Goal: Communication & Community: Share content

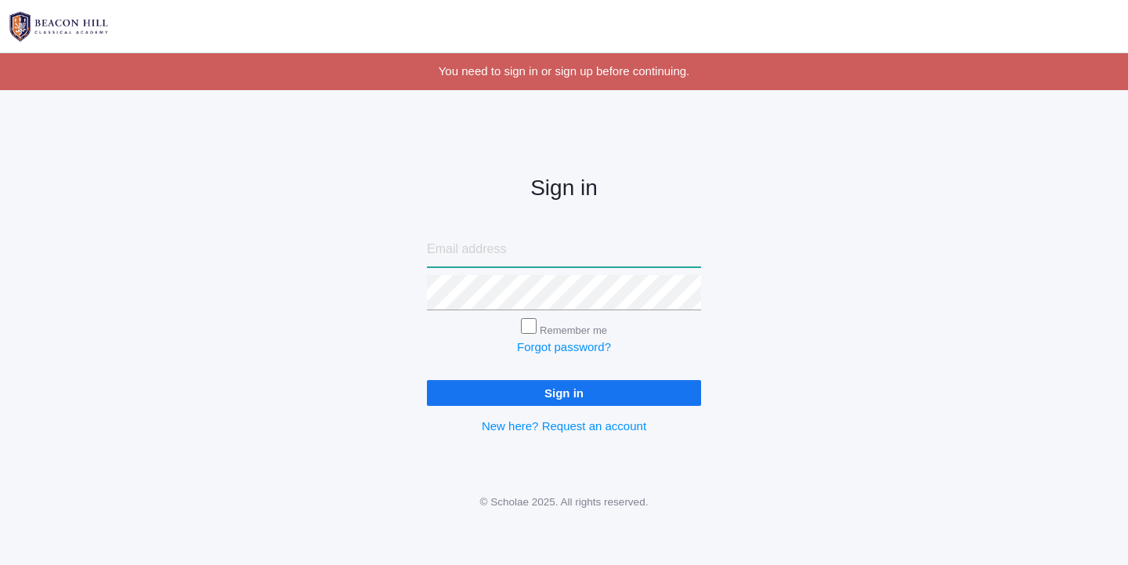
type input "liv@beaconhillclassical.org"
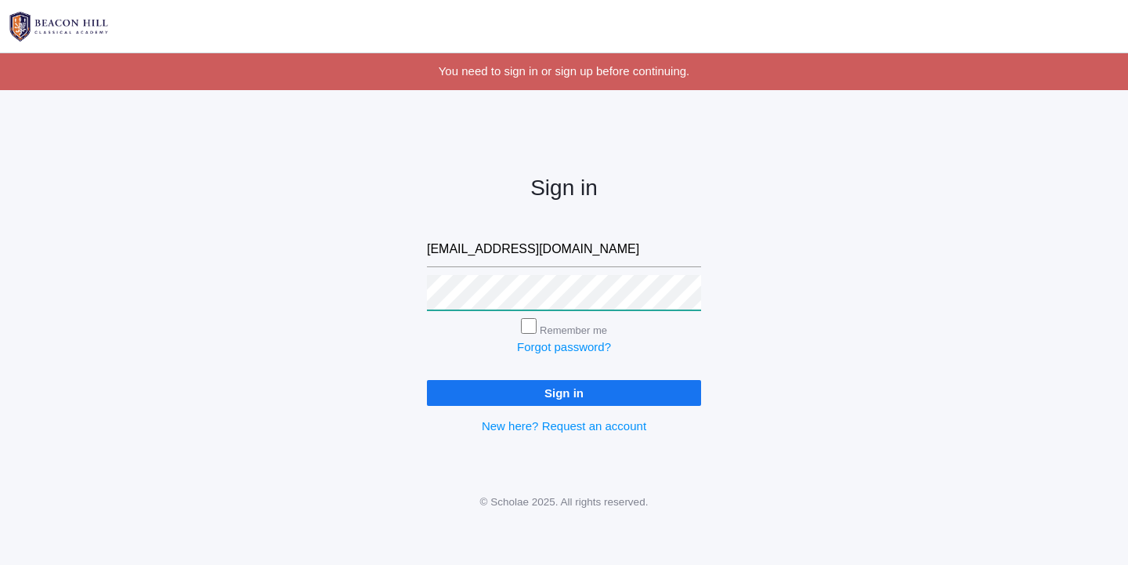
click at [564, 389] on input "Sign in" at bounding box center [564, 393] width 274 height 26
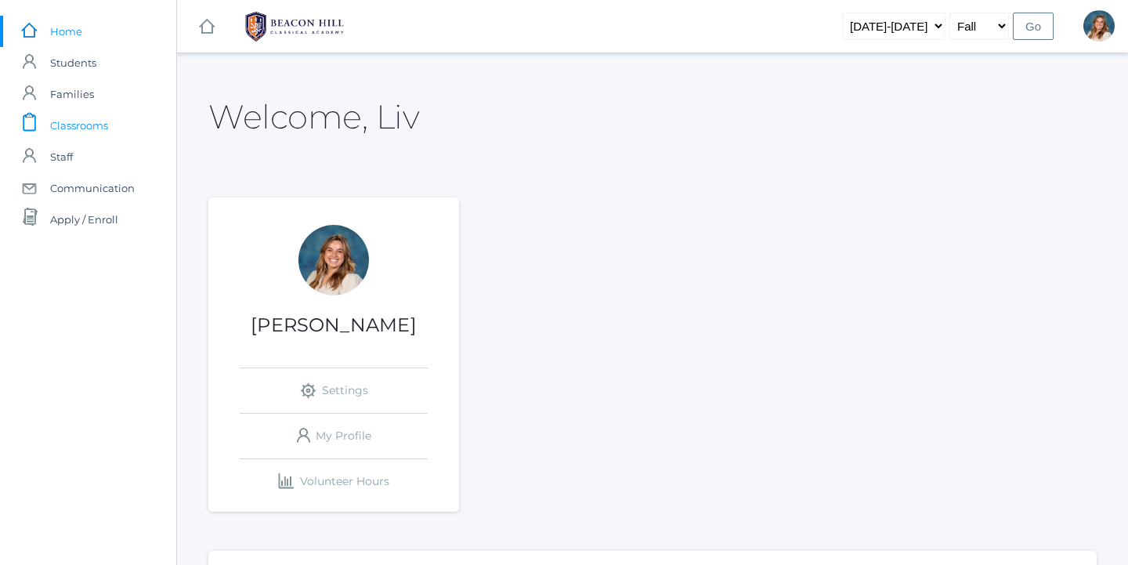
click at [94, 131] on span "Classrooms" at bounding box center [79, 125] width 58 height 31
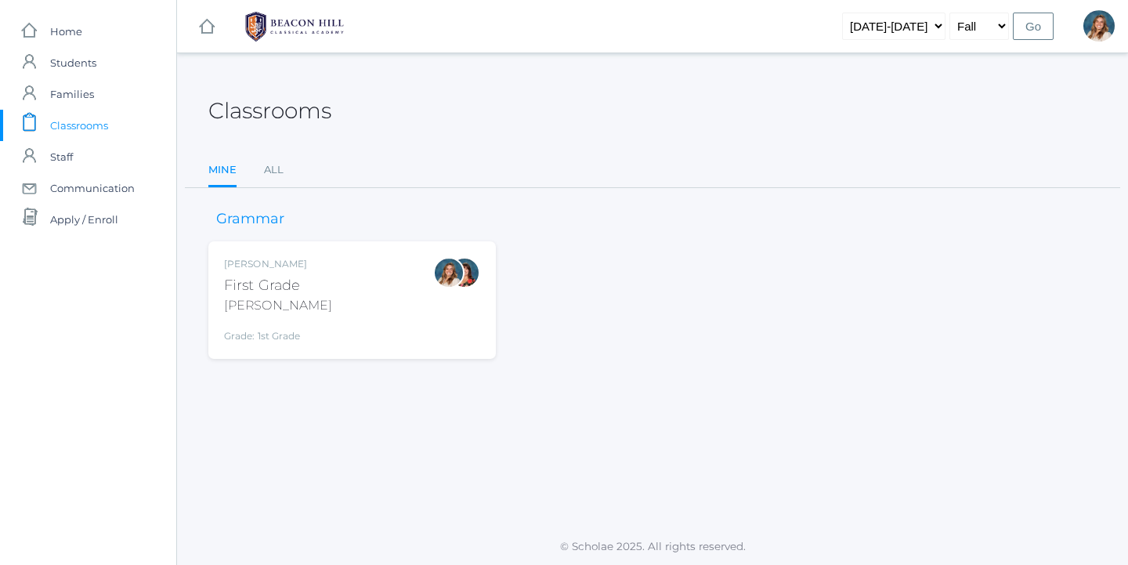
click at [327, 266] on div "Liv Barber First Grade Barber Grade: 1st Grade 01LA" at bounding box center [352, 300] width 256 height 86
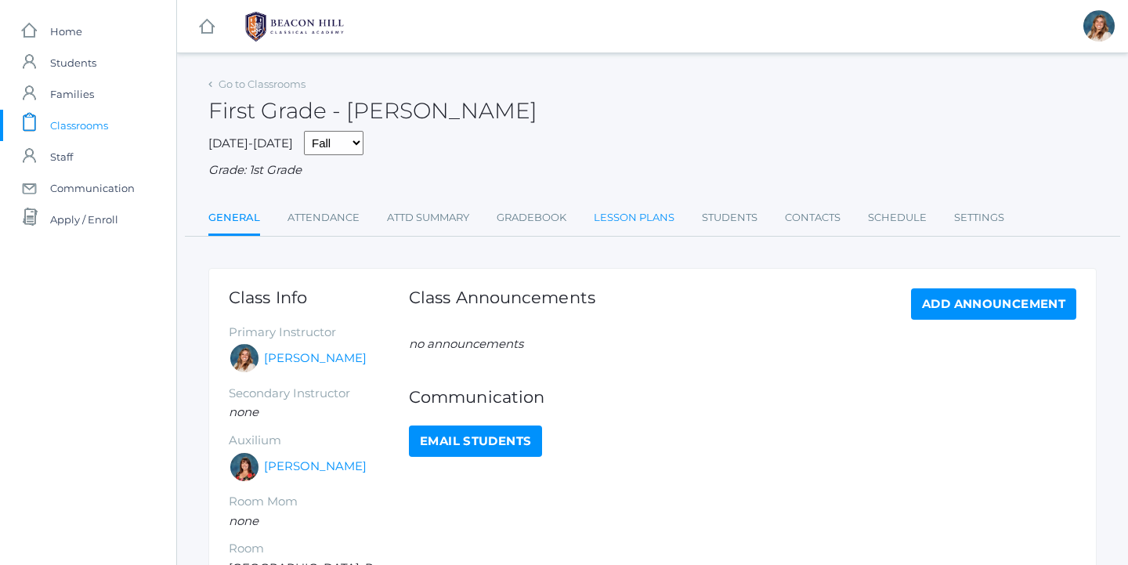
click at [655, 205] on link "Lesson Plans" at bounding box center [634, 217] width 81 height 31
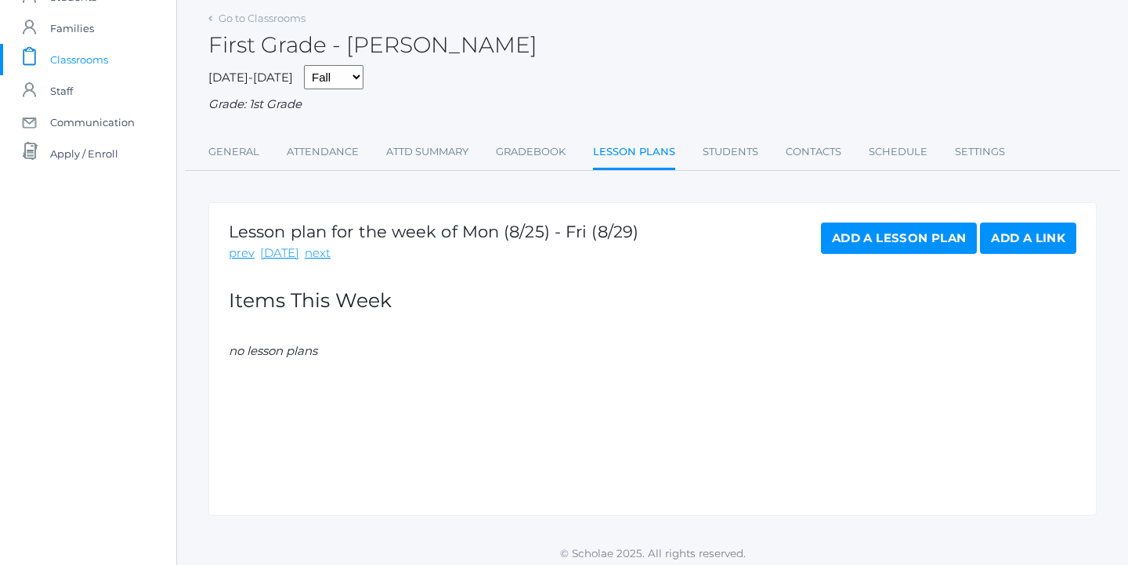
scroll to position [65, 0]
click at [308, 245] on link "next" at bounding box center [318, 254] width 26 height 18
click at [892, 234] on link "Add a Lesson Plan" at bounding box center [899, 238] width 156 height 31
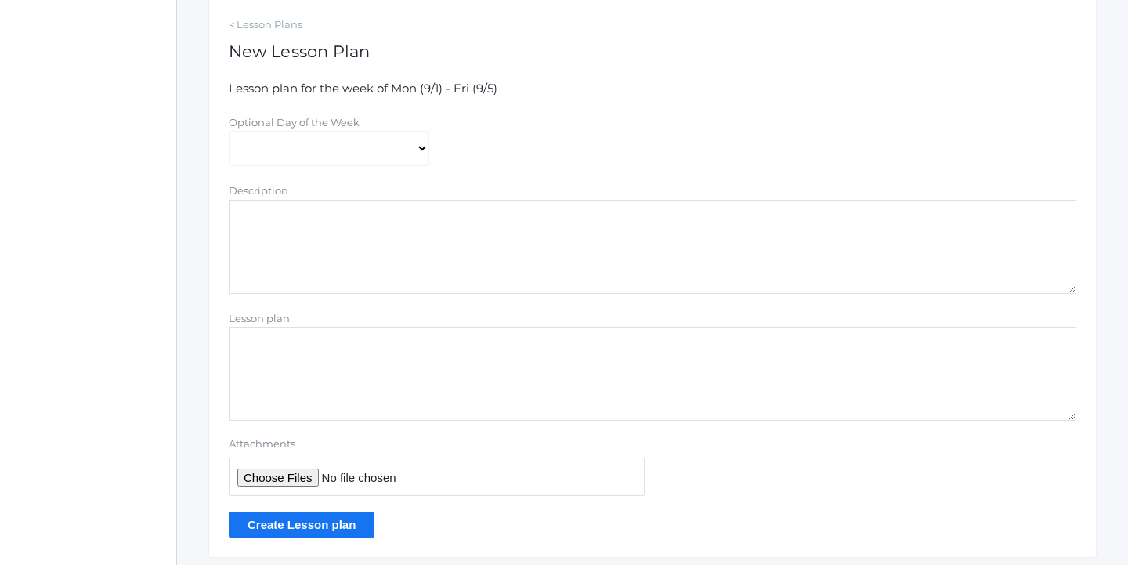
scroll to position [280, 0]
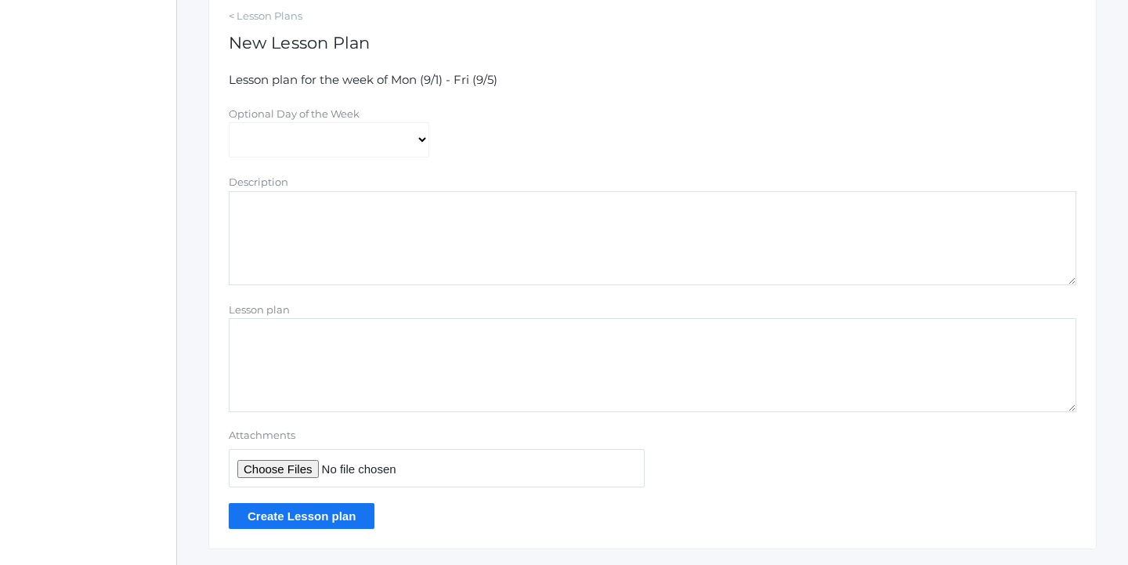
click at [288, 457] on input "Attachments" at bounding box center [437, 468] width 416 height 38
type input "C:\fakepath\Week 1 Grammar 1 Hybrid plans.pdf"
click at [533, 503] on div "Create Lesson plan" at bounding box center [653, 516] width 848 height 26
click at [339, 507] on input "Create Lesson plan" at bounding box center [302, 516] width 146 height 26
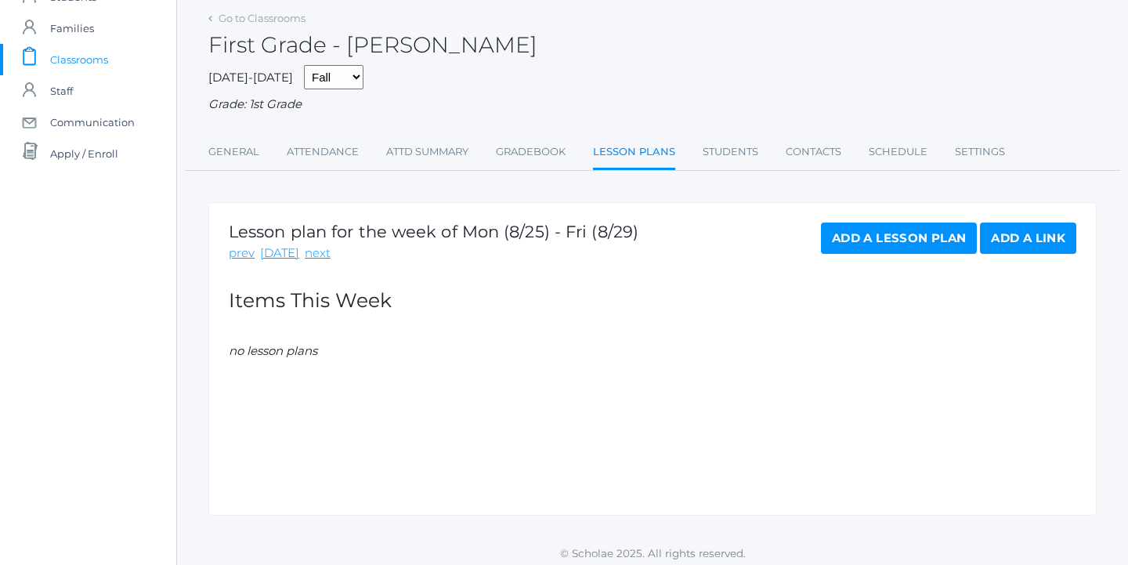
scroll to position [65, 0]
click at [887, 223] on link "Add a Lesson Plan" at bounding box center [899, 238] width 156 height 31
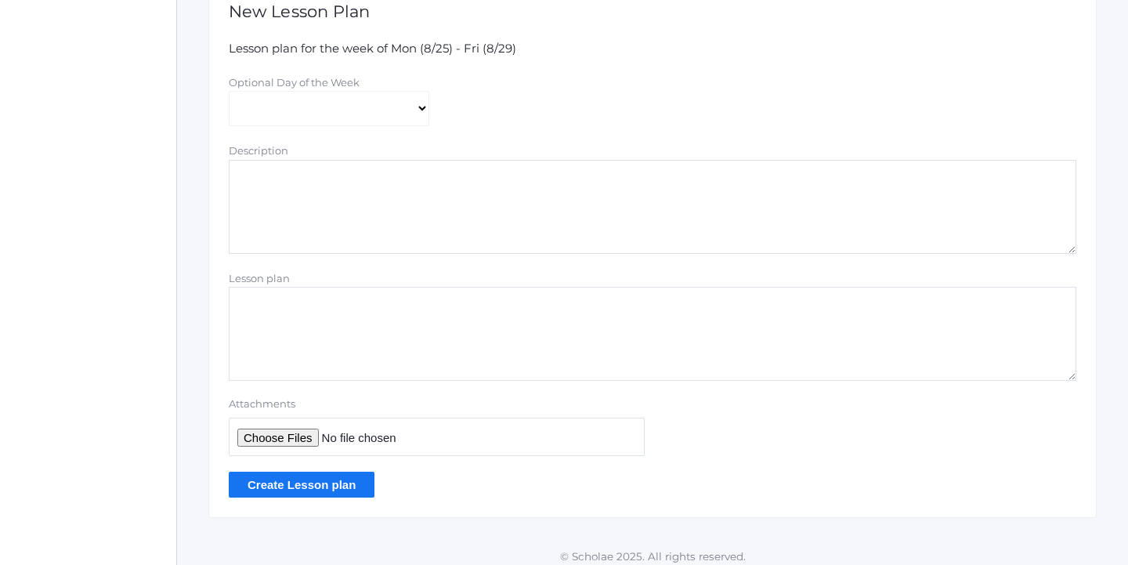
scroll to position [310, 0]
click at [747, 16] on div "< Lesson Plans New Lesson Plan Lesson plan for the week of Mon (8/25) - Fri (8/…" at bounding box center [652, 239] width 888 height 562
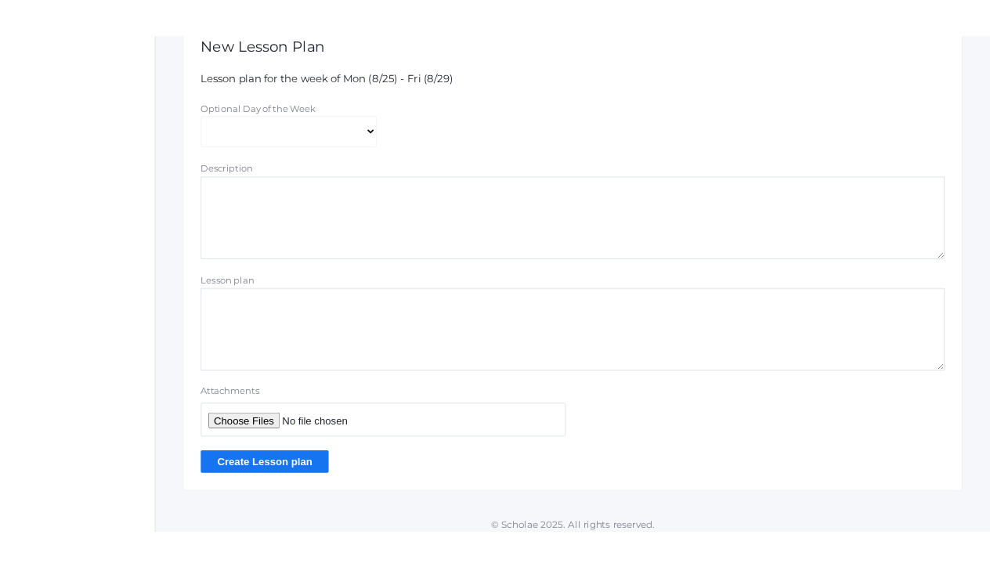
scroll to position [308, 0]
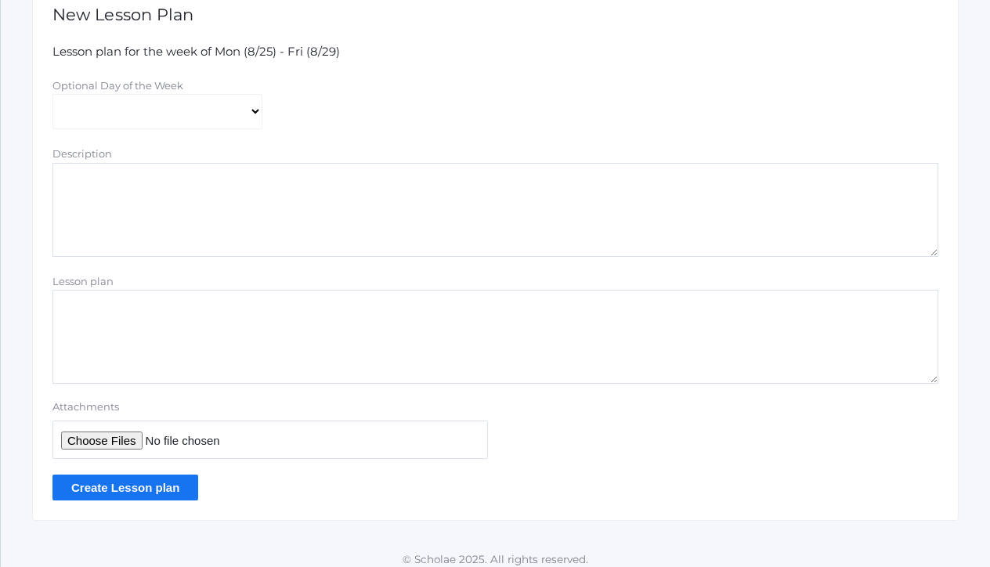
click at [105, 423] on input "Attachments" at bounding box center [270, 440] width 436 height 38
type input "C:\fakepath\Week 1 Grammar 1 Hybrid plans.pdf"
click at [131, 475] on input "Create Lesson plan" at bounding box center [125, 488] width 146 height 26
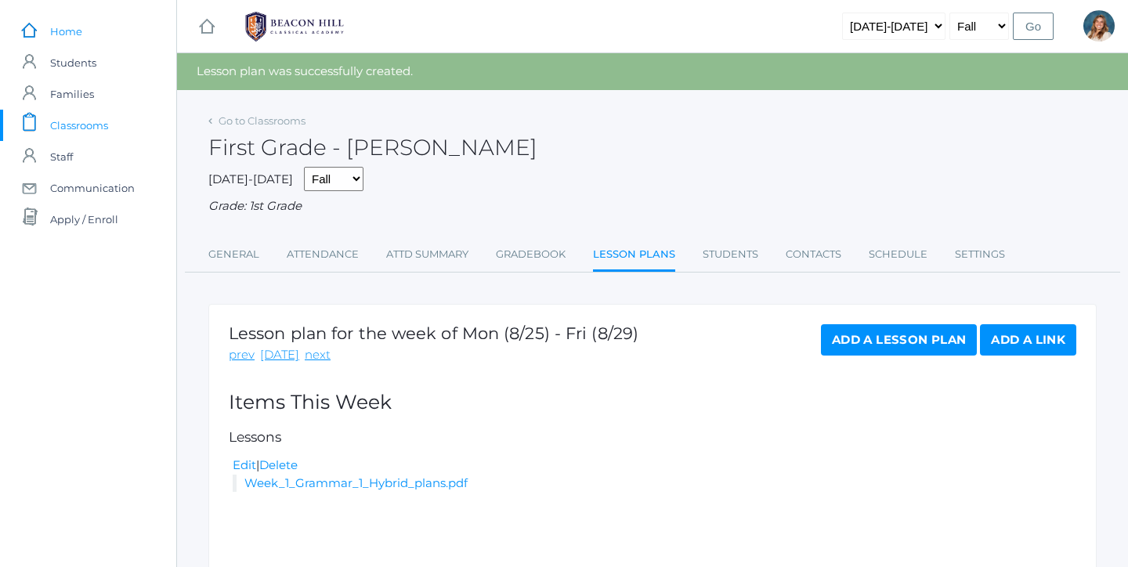
click at [75, 37] on span "Home" at bounding box center [66, 31] width 32 height 31
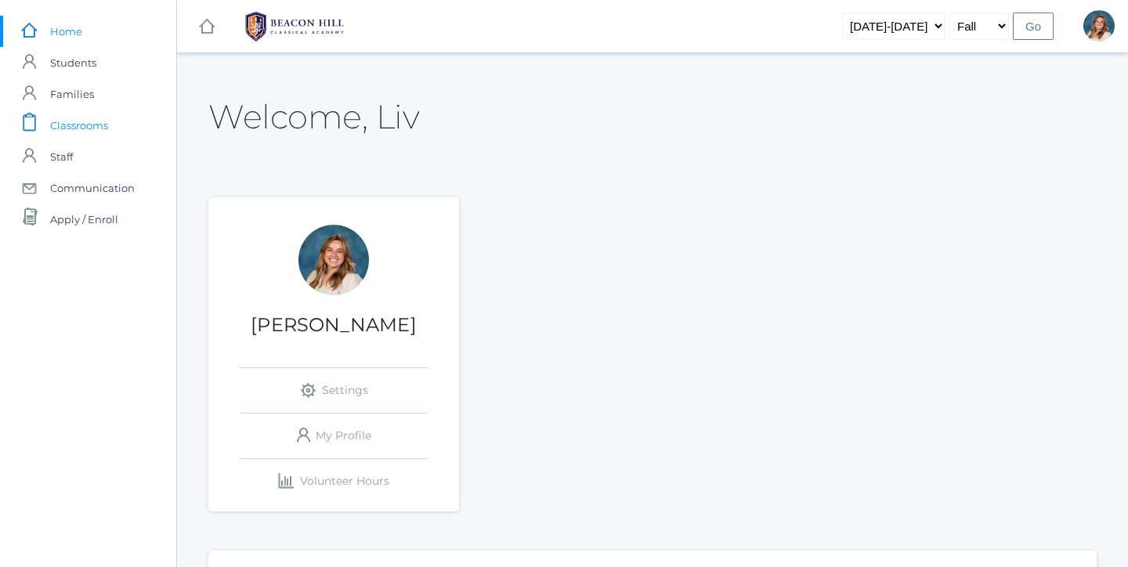
click at [99, 128] on span "Classrooms" at bounding box center [79, 125] width 58 height 31
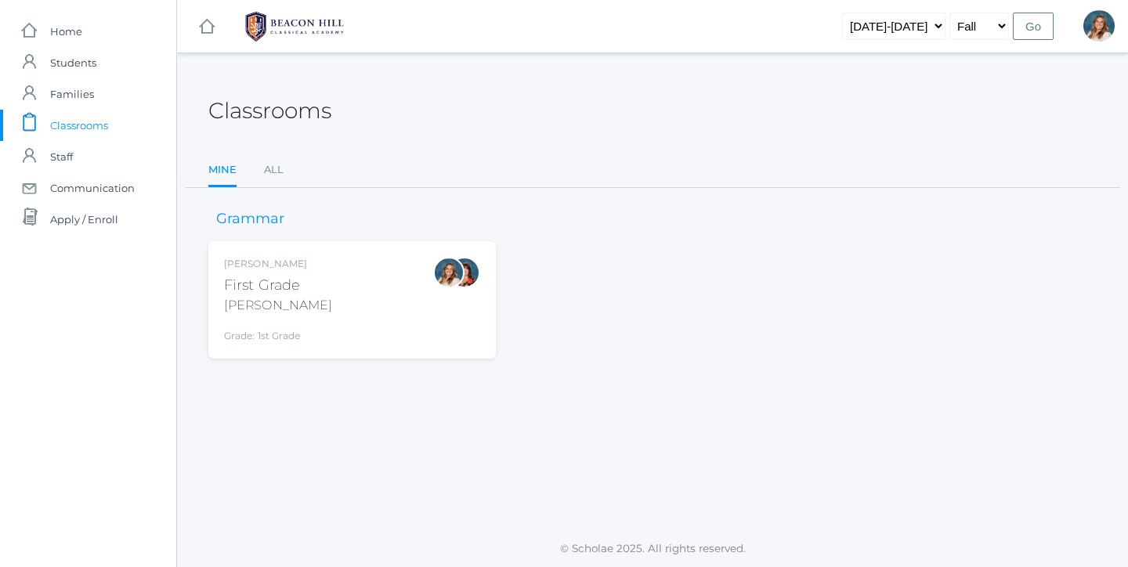
click at [267, 150] on div "Classrooms Mine All Mine All" at bounding box center [652, 130] width 888 height 115
click at [267, 170] on link "All" at bounding box center [274, 169] width 20 height 31
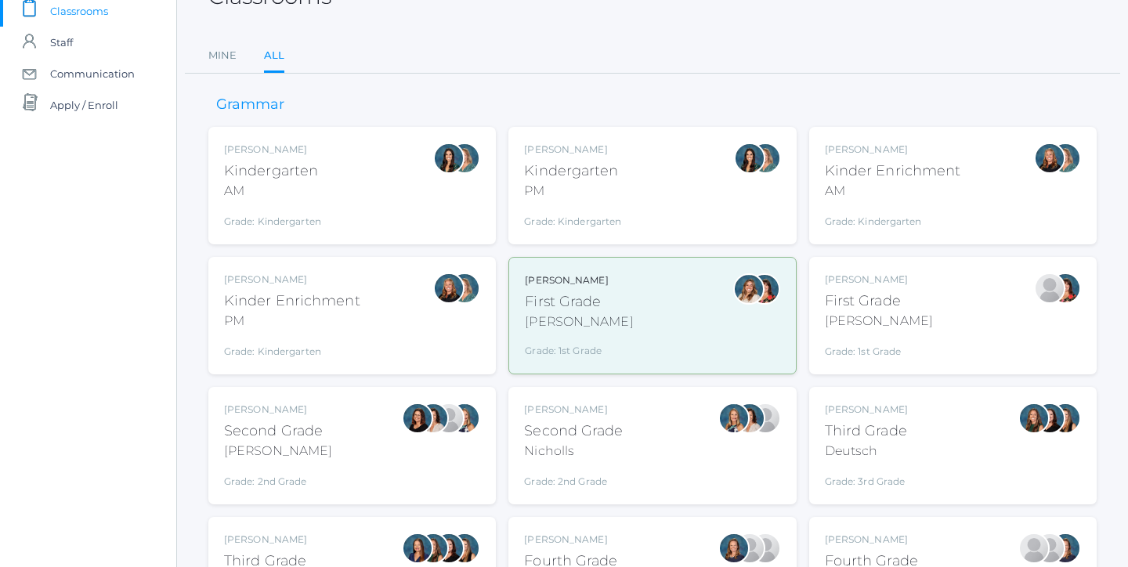
scroll to position [163, 0]
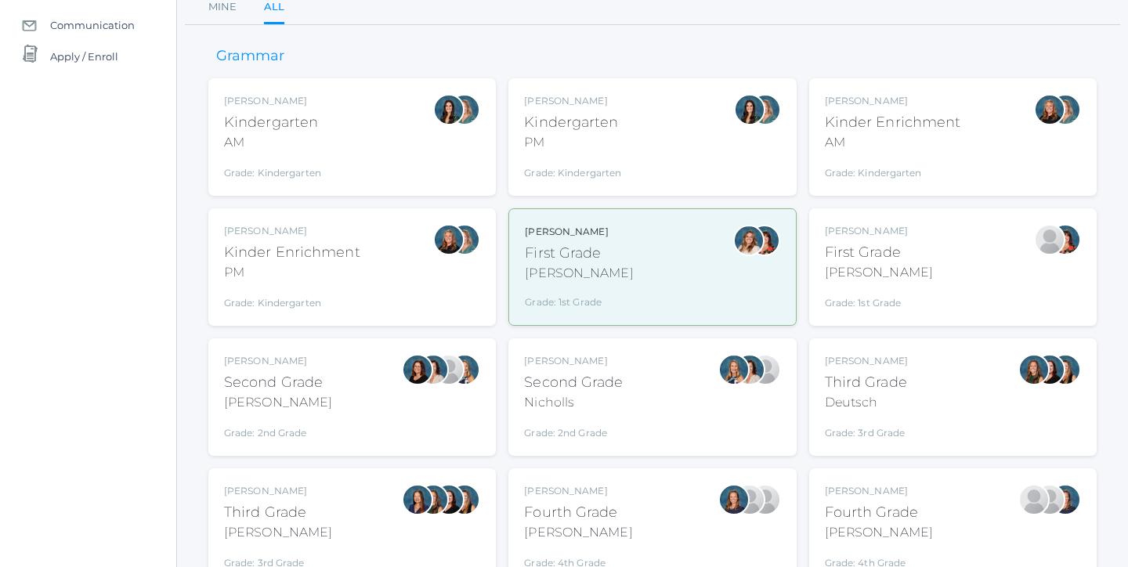
click at [911, 276] on div "Jaimie Watson First Grade Watson Grade: 1st Grade 01LA" at bounding box center [953, 267] width 256 height 86
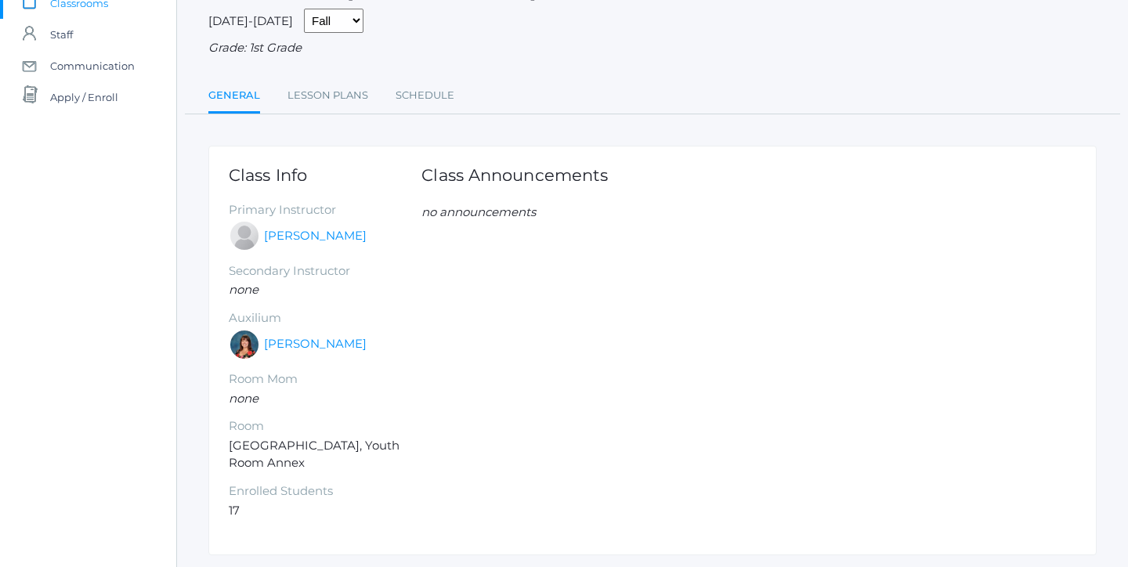
scroll to position [112, 0]
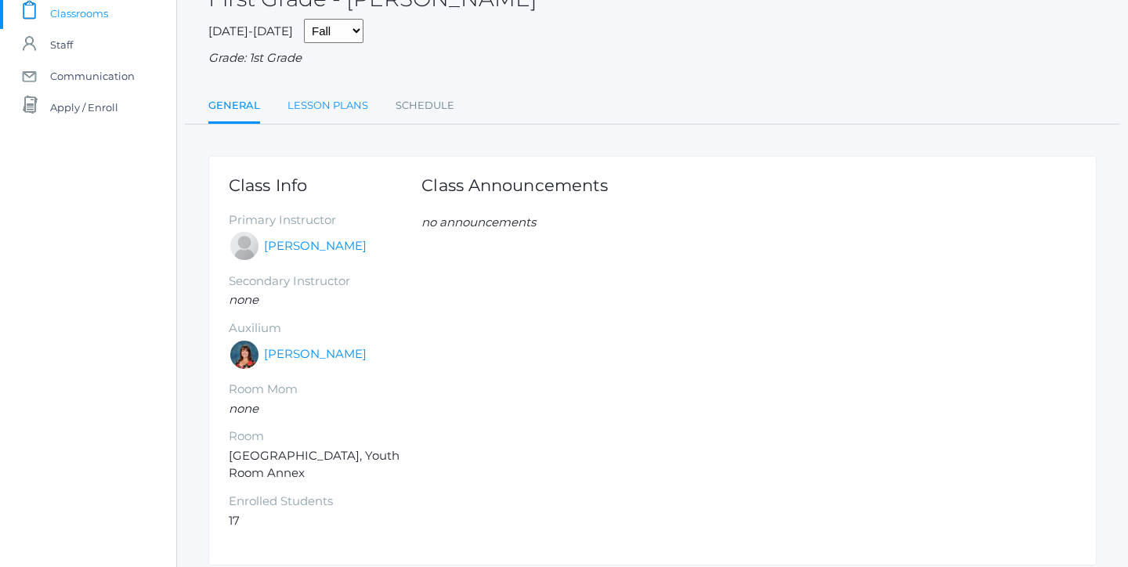
click at [338, 100] on link "Lesson Plans" at bounding box center [327, 105] width 81 height 31
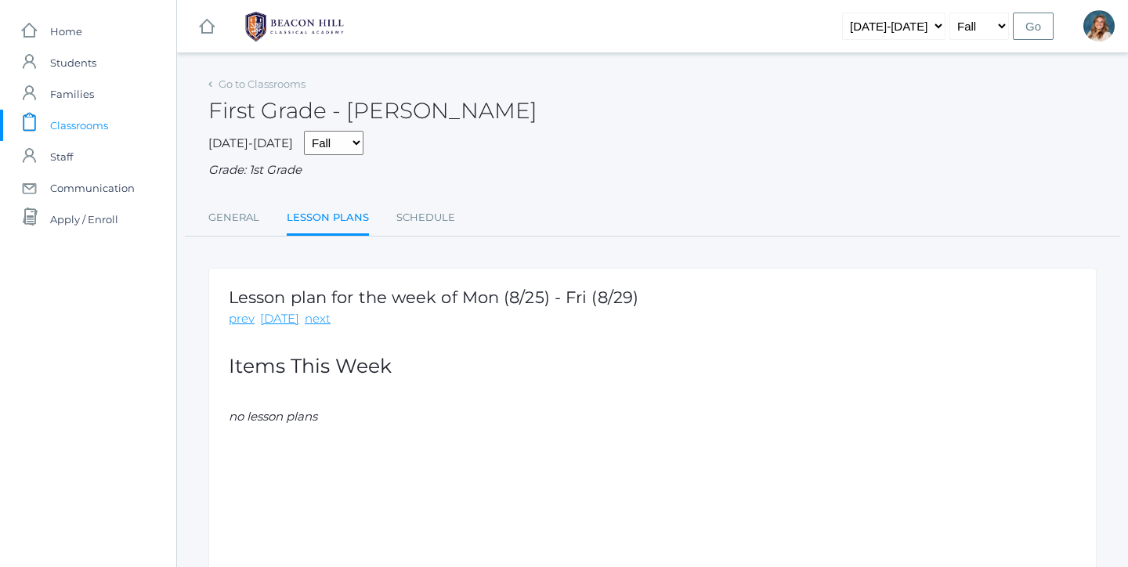
click at [102, 128] on span "Classrooms" at bounding box center [79, 125] width 58 height 31
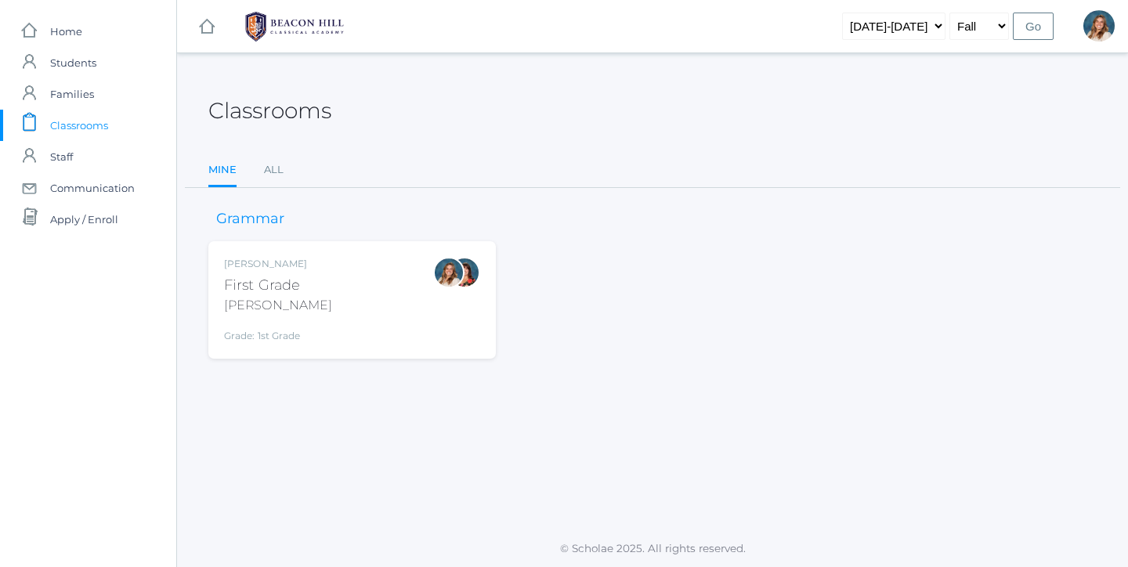
click at [376, 304] on div "[PERSON_NAME] First Grade [PERSON_NAME] Grade: 1st Grade 01LA" at bounding box center [352, 300] width 256 height 86
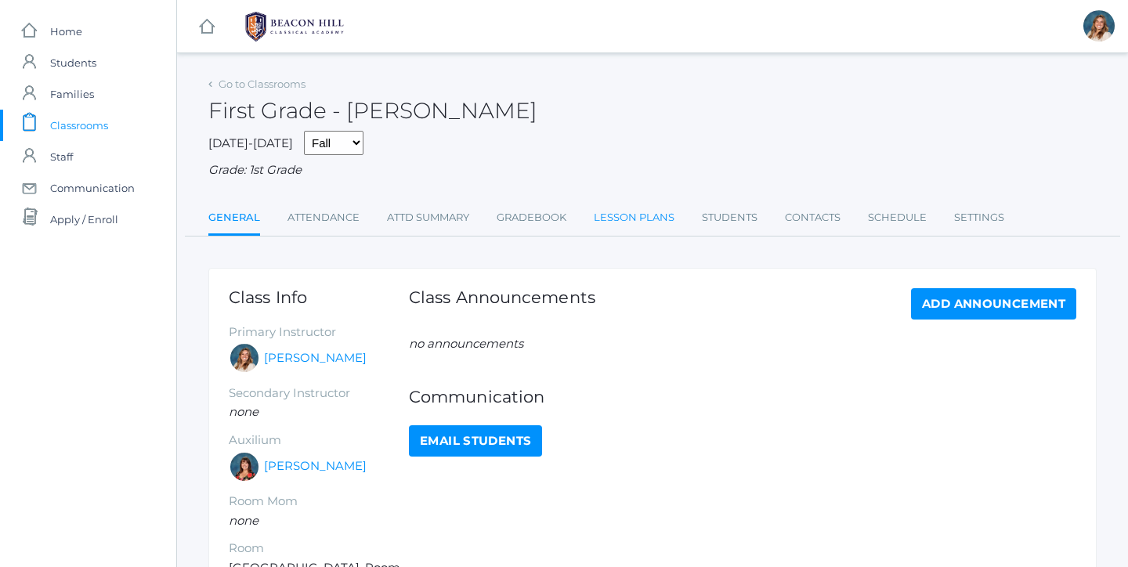
click at [627, 214] on link "Lesson Plans" at bounding box center [634, 217] width 81 height 31
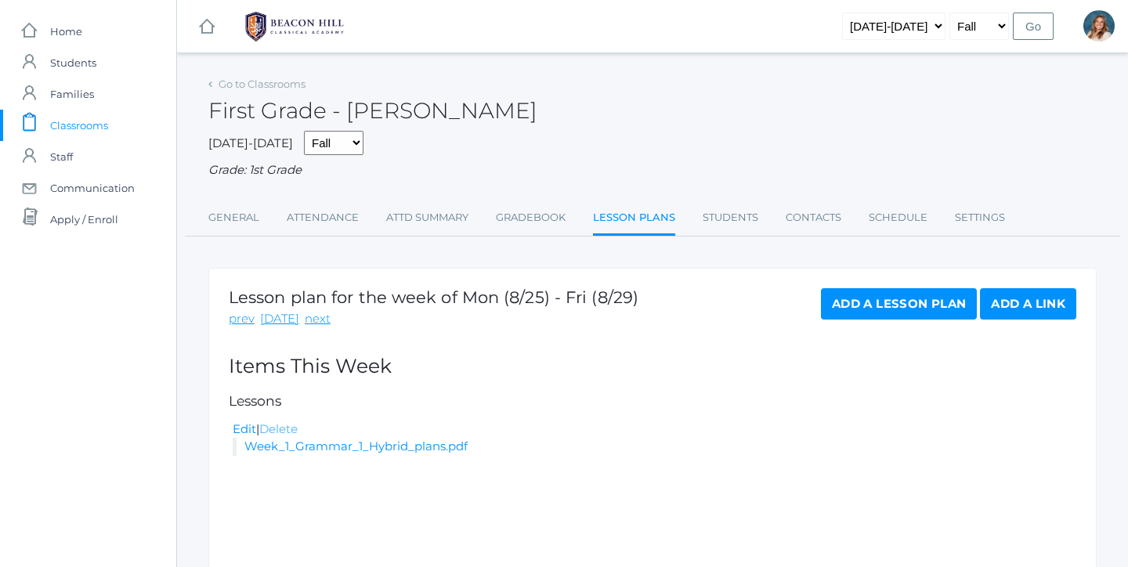
click at [292, 421] on link "Delete" at bounding box center [278, 428] width 38 height 15
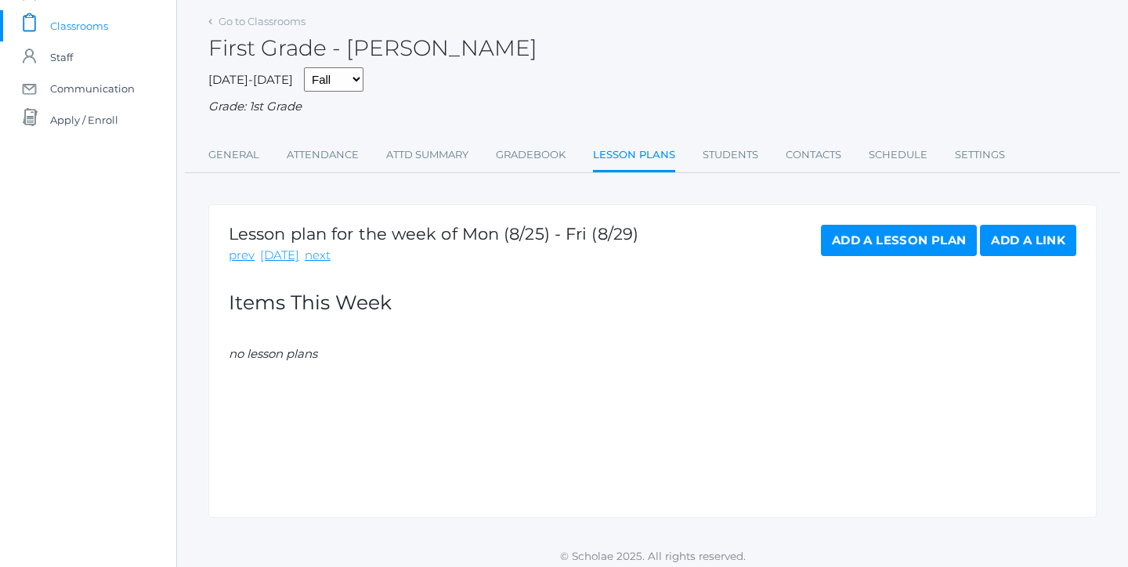
scroll to position [99, 0]
click at [314, 249] on link "next" at bounding box center [318, 257] width 26 height 18
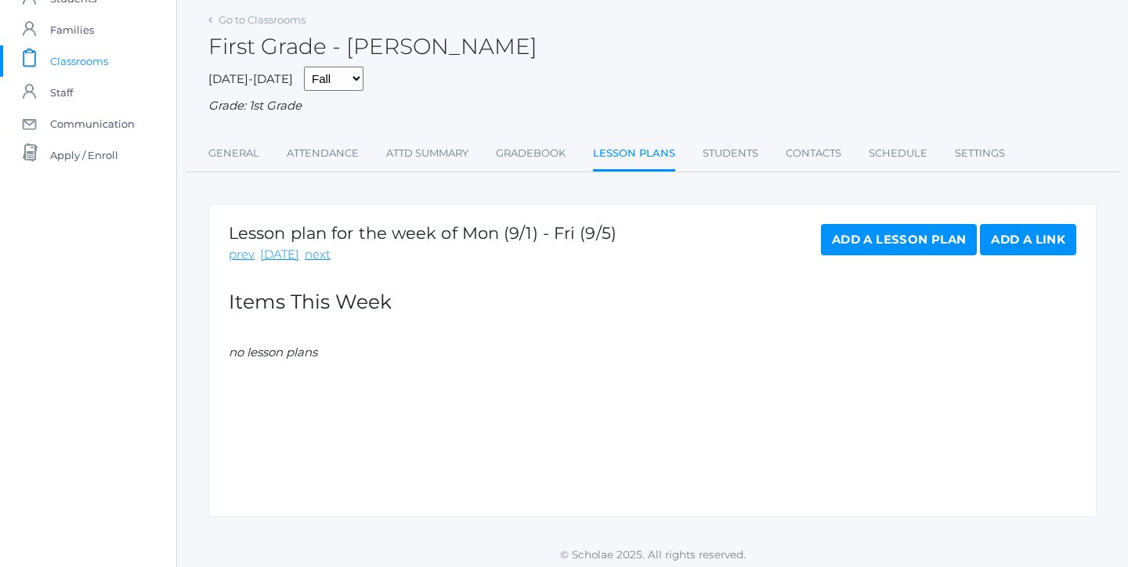
scroll to position [63, 0]
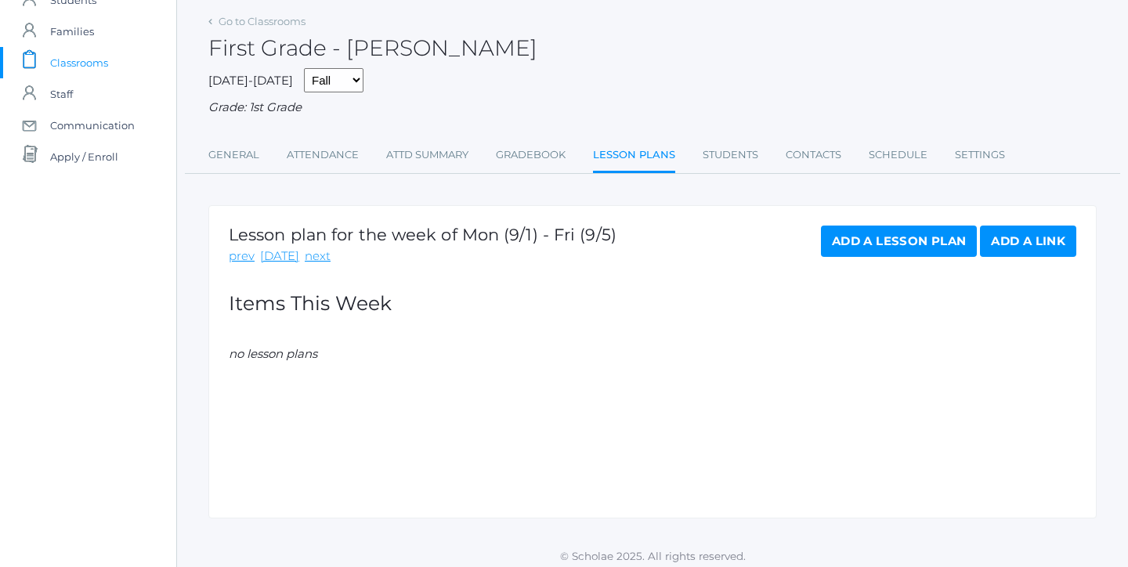
click at [905, 243] on link "Add a Lesson Plan" at bounding box center [899, 241] width 156 height 31
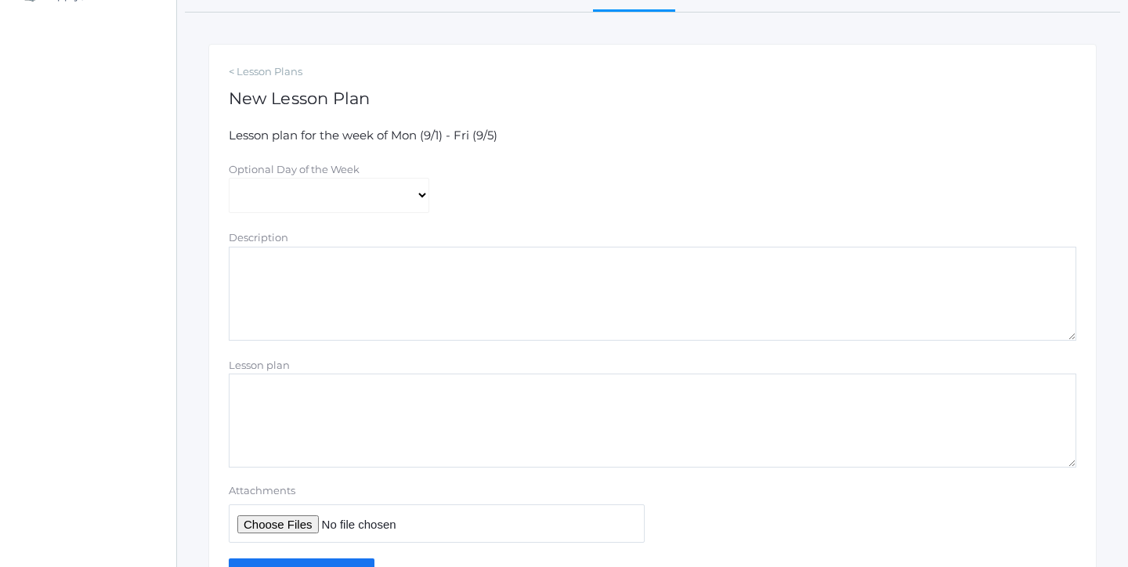
scroll to position [240, 0]
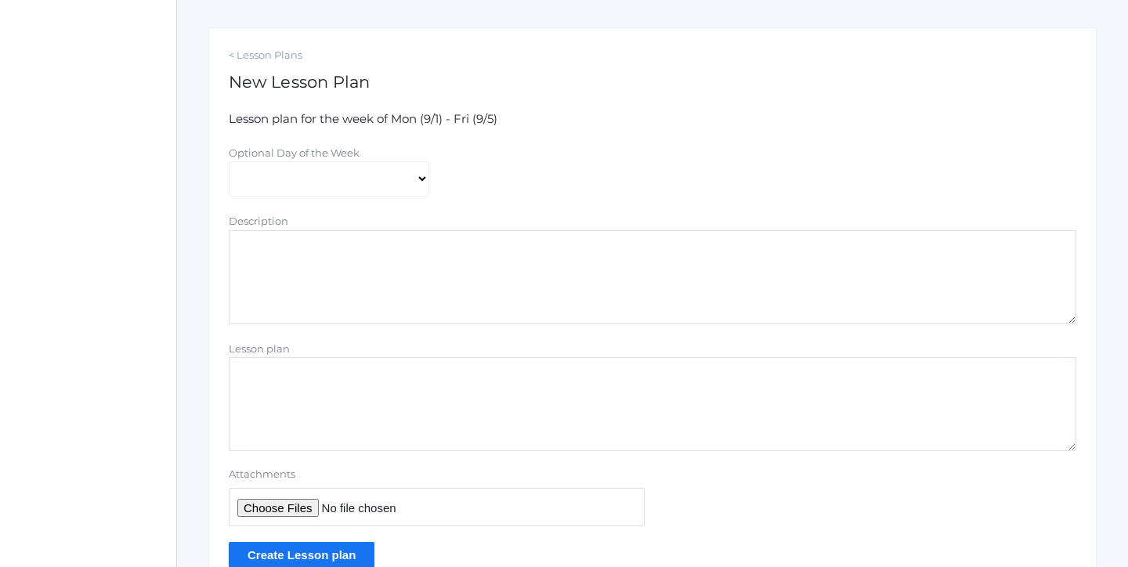
click at [280, 489] on input "Attachments" at bounding box center [437, 507] width 416 height 38
type input "C:\fakepath\Week 1 Grammar 1 Hybrid plans.pdf"
click at [318, 542] on input "Create Lesson plan" at bounding box center [302, 555] width 146 height 26
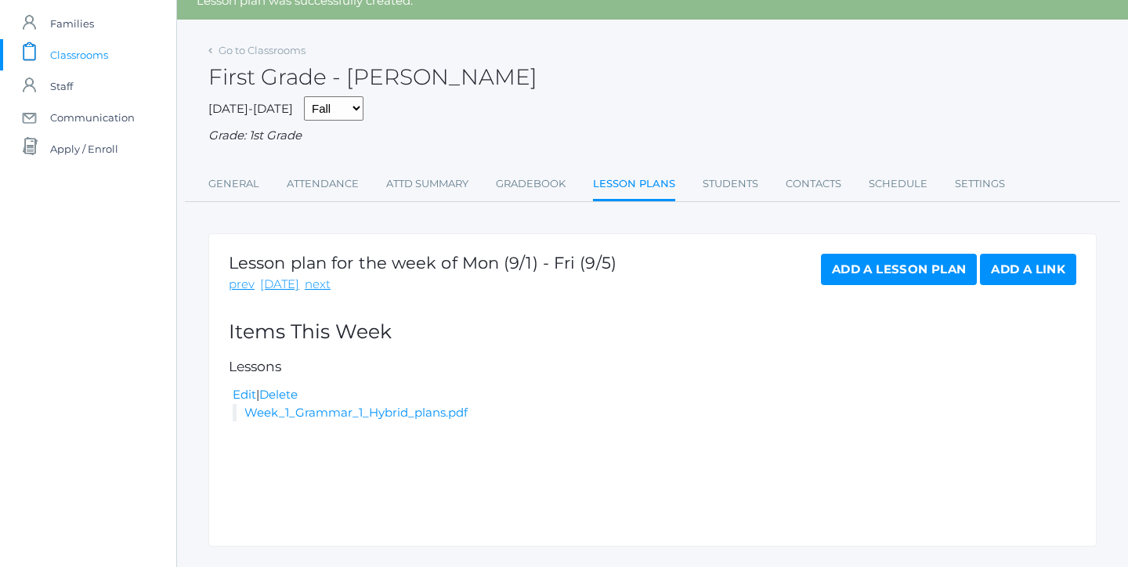
scroll to position [78, 0]
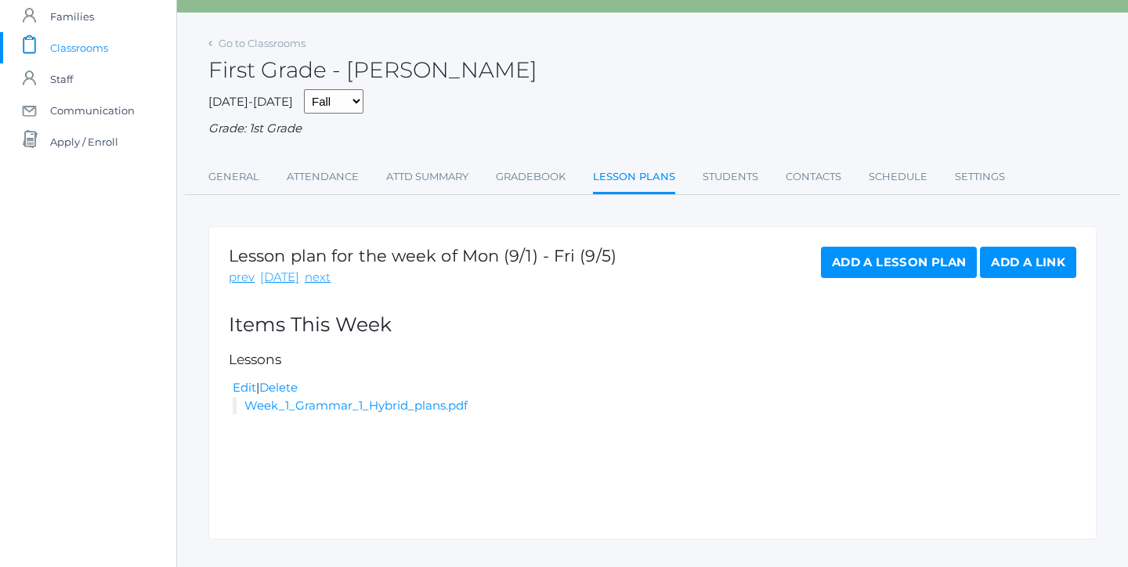
click at [642, 100] on div "[DATE]-[DATE] Fall Spring Grade: 1st Grade" at bounding box center [652, 113] width 888 height 49
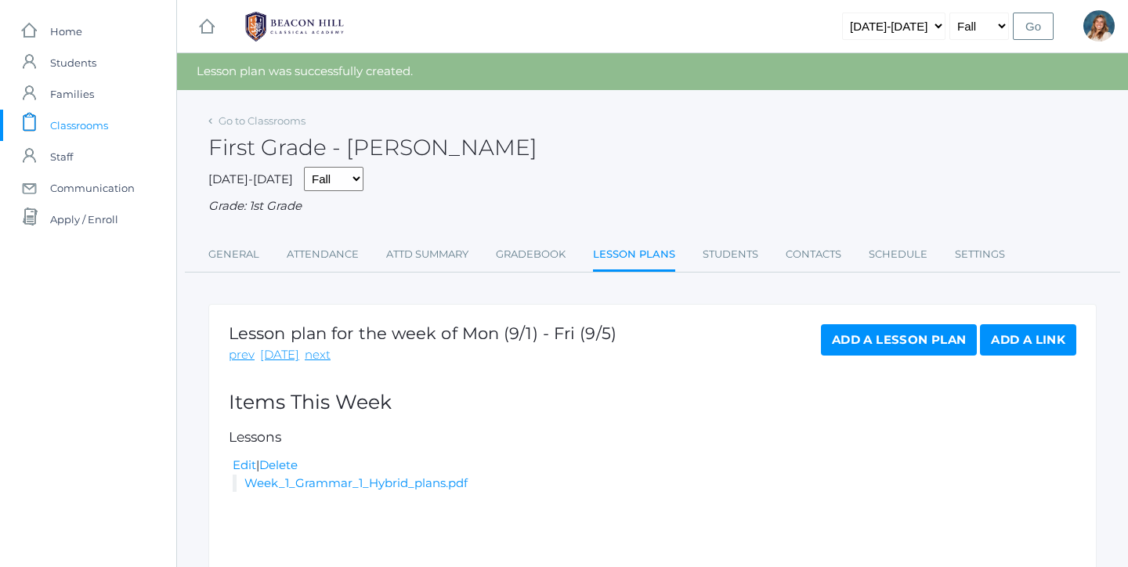
scroll to position [0, 0]
click at [85, 122] on span "Classrooms" at bounding box center [79, 125] width 58 height 31
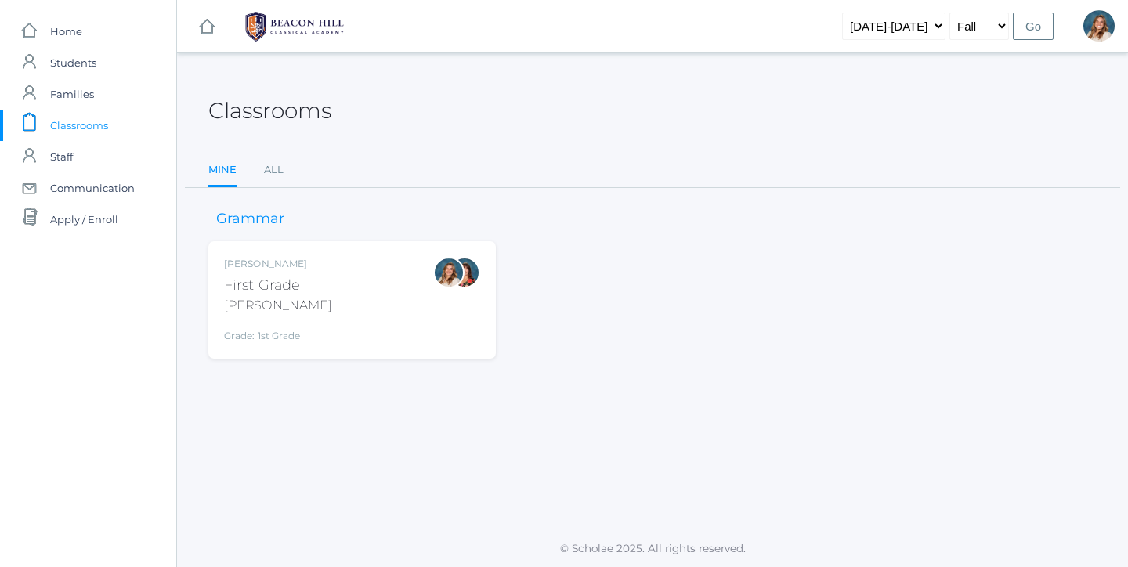
click at [373, 298] on div "[PERSON_NAME] First Grade [PERSON_NAME] Grade: 1st Grade 01LA" at bounding box center [352, 300] width 256 height 86
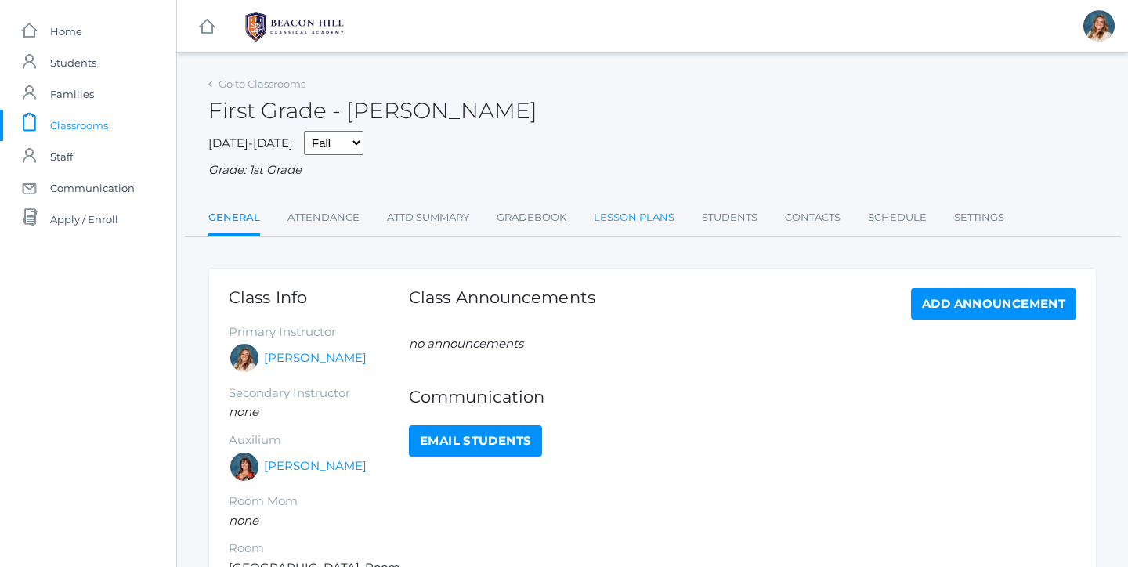
click at [607, 212] on link "Lesson Plans" at bounding box center [634, 217] width 81 height 31
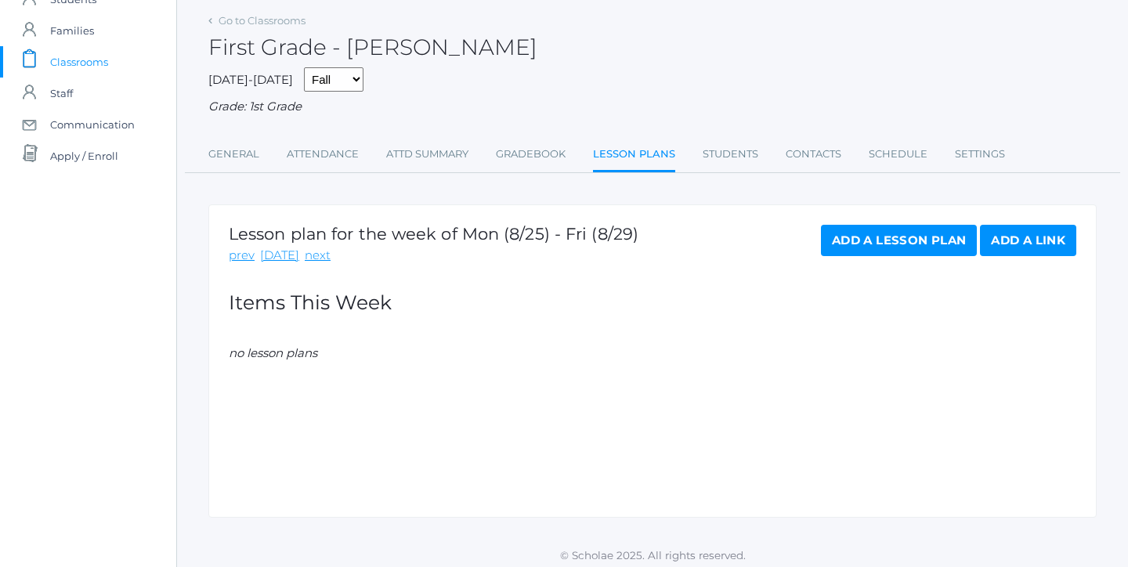
scroll to position [63, 0]
click at [312, 248] on link "next" at bounding box center [318, 257] width 26 height 18
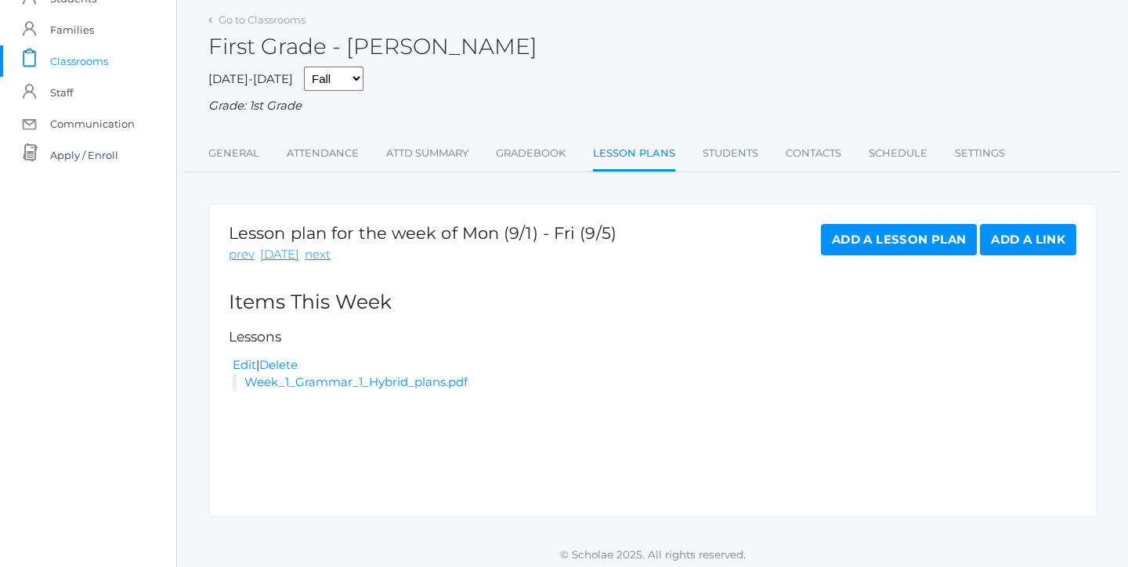
scroll to position [63, 0]
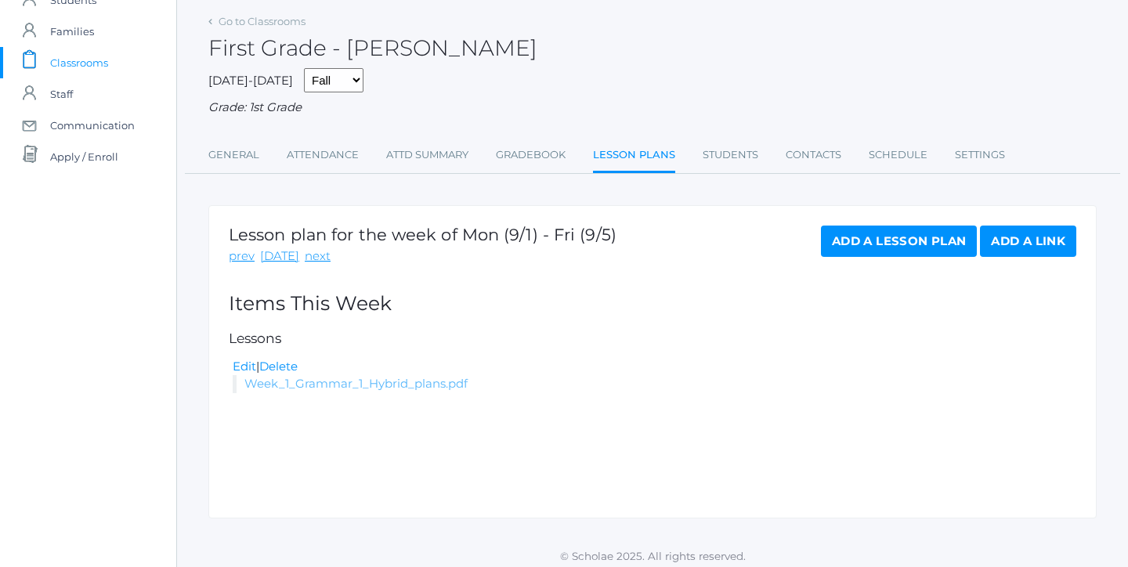
click at [428, 377] on link "Week_1_Grammar_1_Hybrid_plans.pdf" at bounding box center [355, 383] width 223 height 15
click at [110, 122] on span "Communication" at bounding box center [92, 125] width 85 height 31
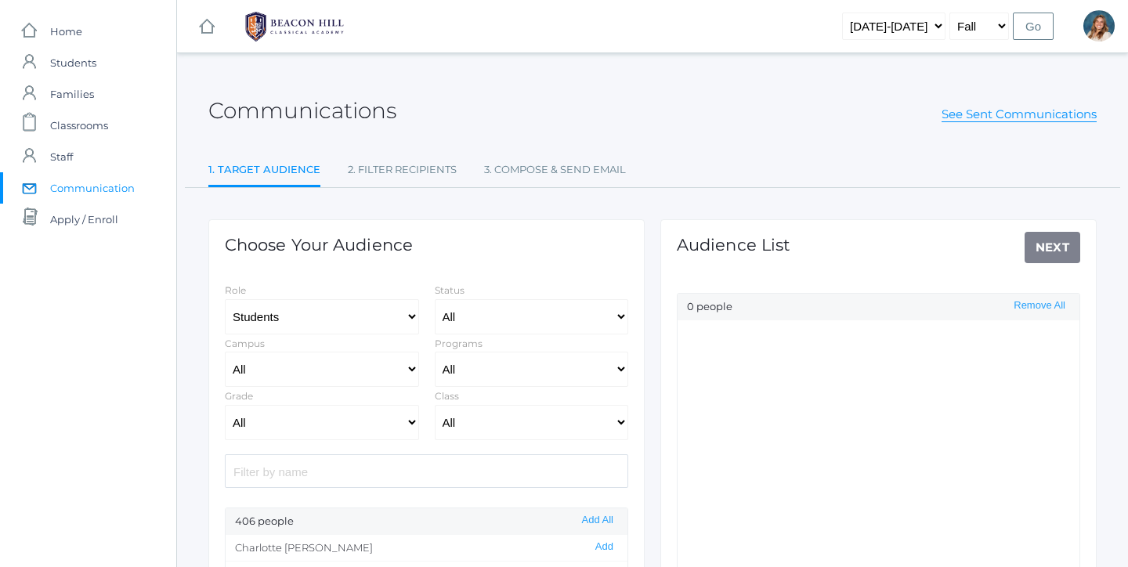
select select "Enrolled"
click at [510, 427] on select "All 01LA - First Grade Barber 01LA - First Grade Watson 02LA - Second Grade Bal…" at bounding box center [532, 422] width 194 height 35
select select "1989"
select select "Collaborative"
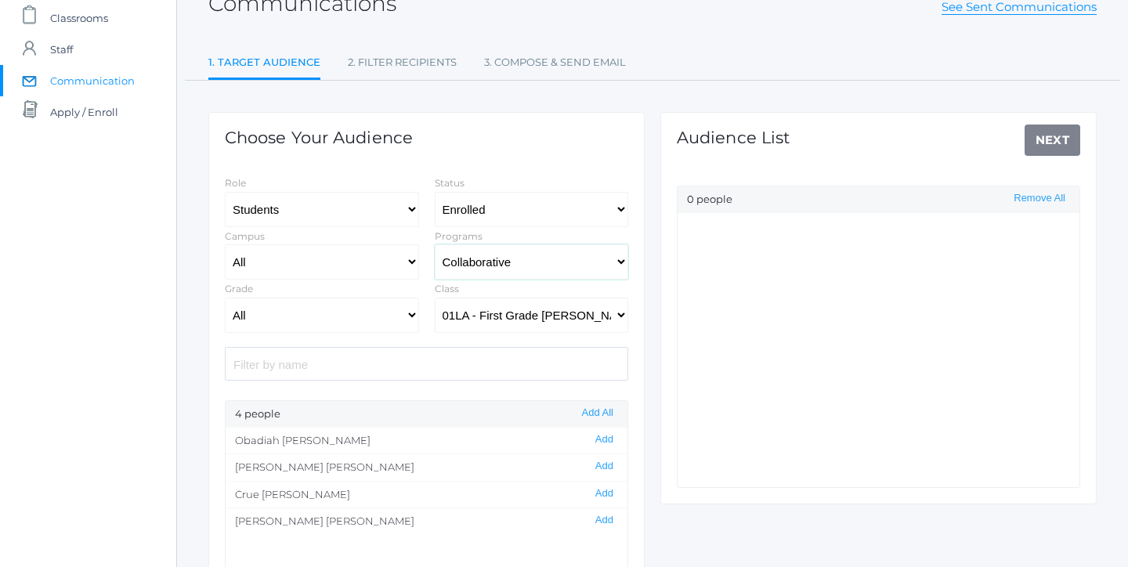
scroll to position [128, 0]
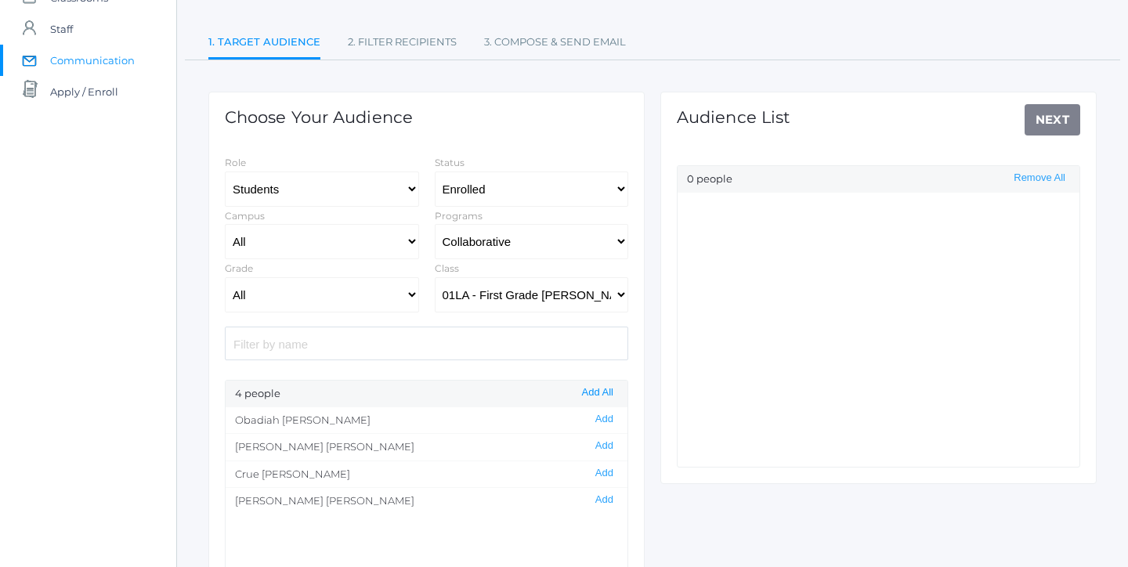
click at [595, 390] on button "Add All" at bounding box center [597, 392] width 41 height 13
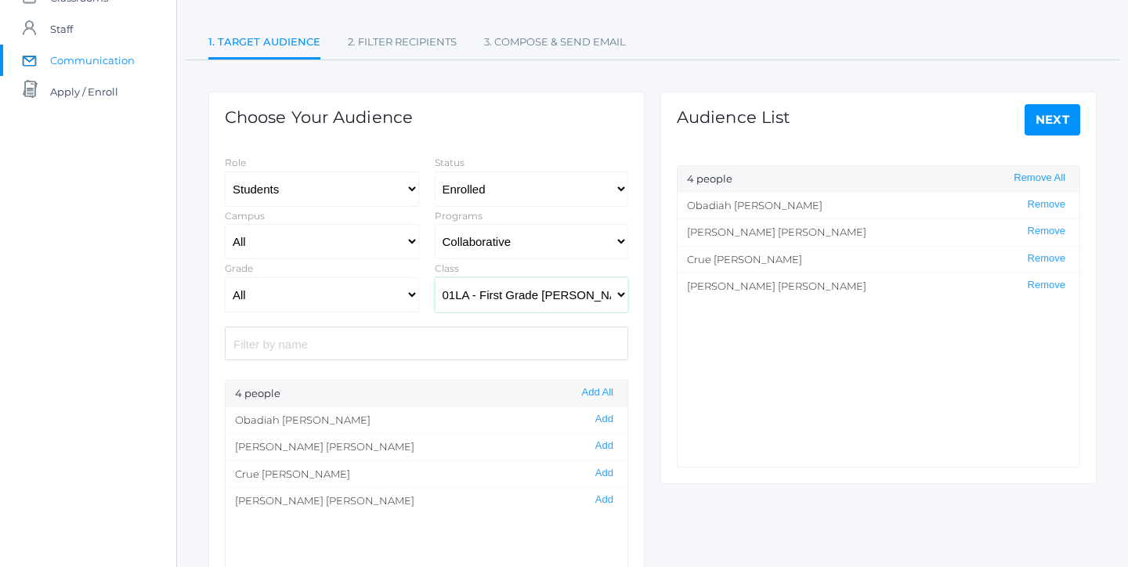
select select "1990"
click at [586, 391] on button "Add All" at bounding box center [597, 392] width 41 height 13
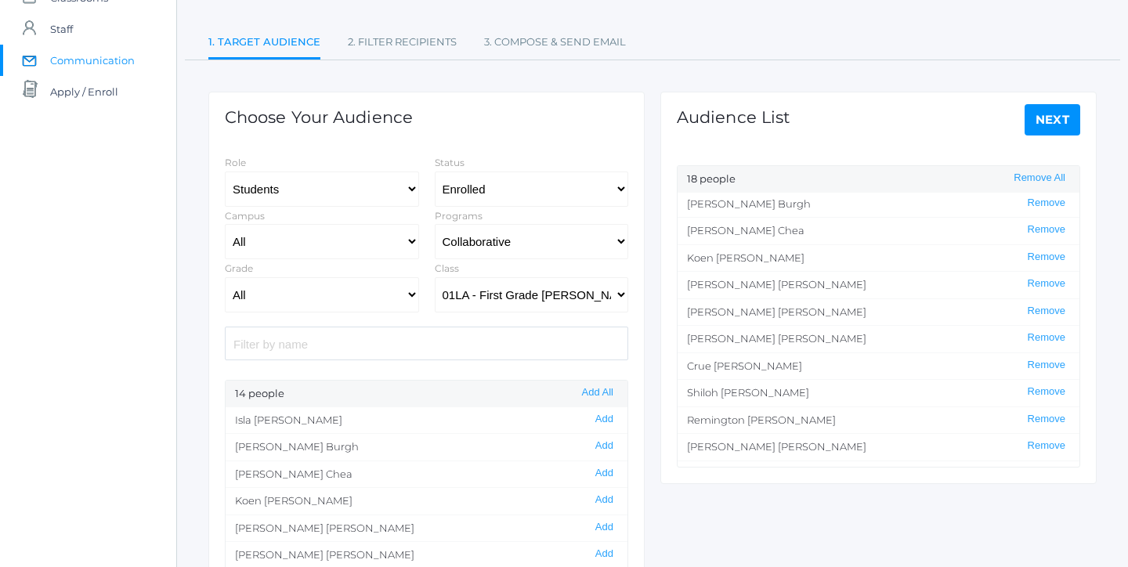
scroll to position [51, 0]
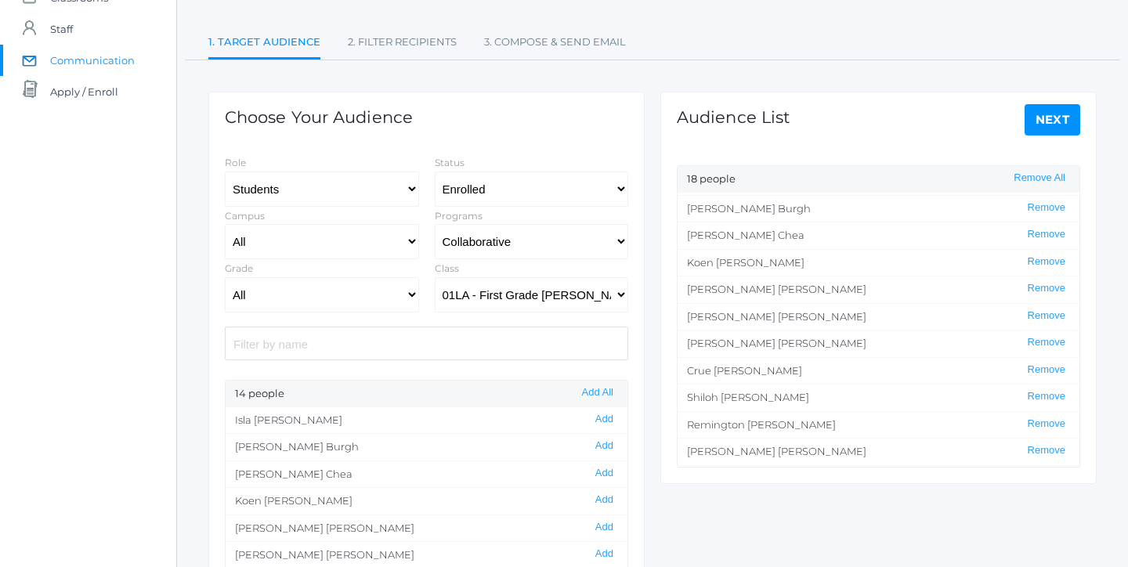
click at [1043, 129] on link "Next" at bounding box center [1053, 119] width 56 height 31
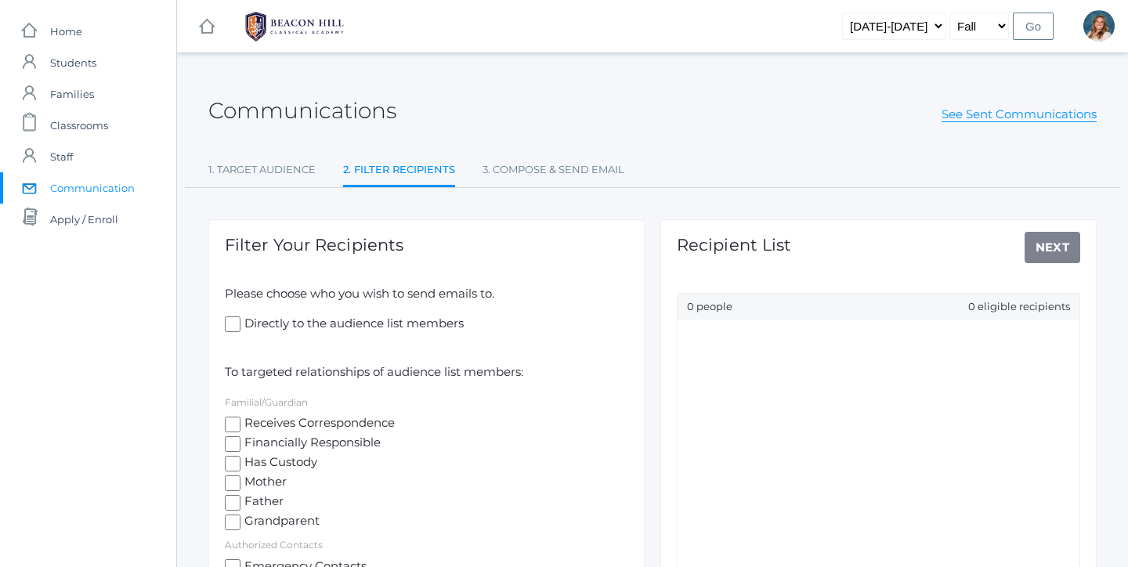
click at [264, 479] on span "Mother" at bounding box center [263, 483] width 46 height 20
click at [240, 479] on input "Mother" at bounding box center [233, 483] width 16 height 16
checkbox input "true"
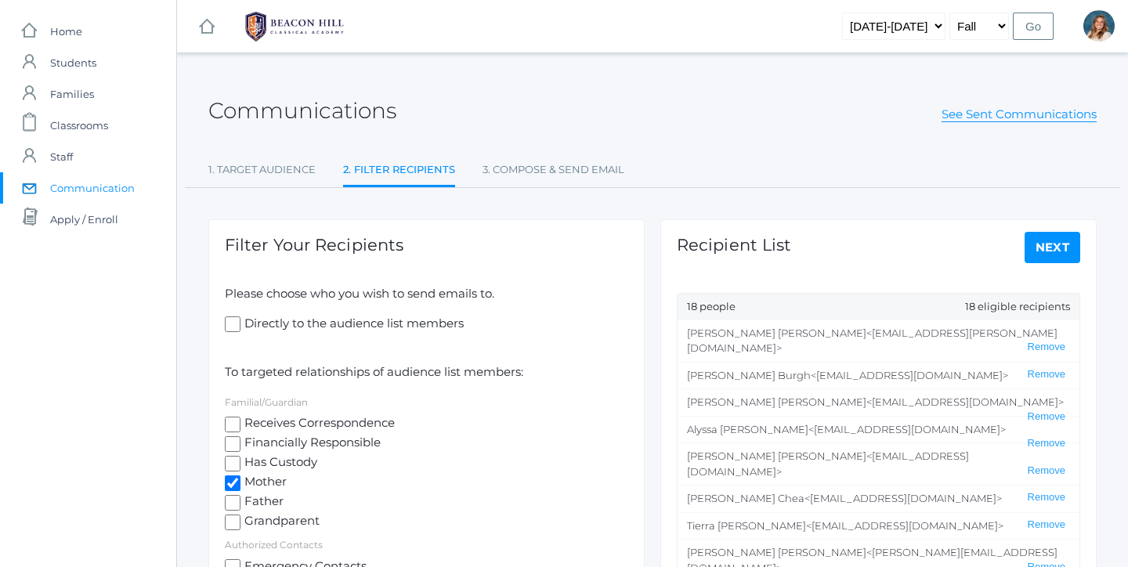
click at [255, 497] on span "Father" at bounding box center [261, 503] width 43 height 20
click at [240, 497] on input "Father" at bounding box center [233, 503] width 16 height 16
checkbox input "true"
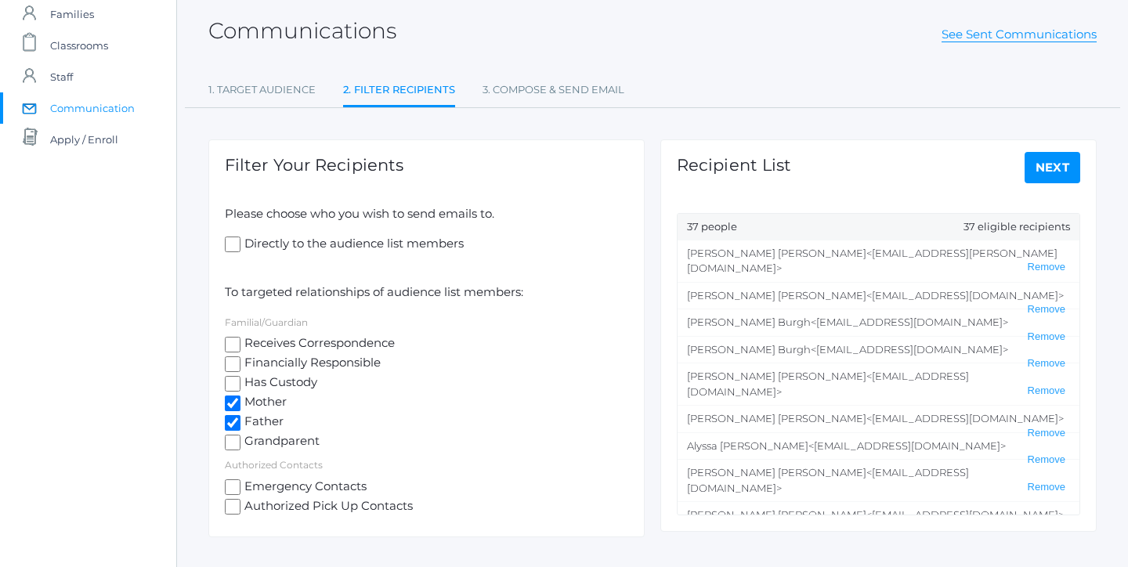
scroll to position [103, 0]
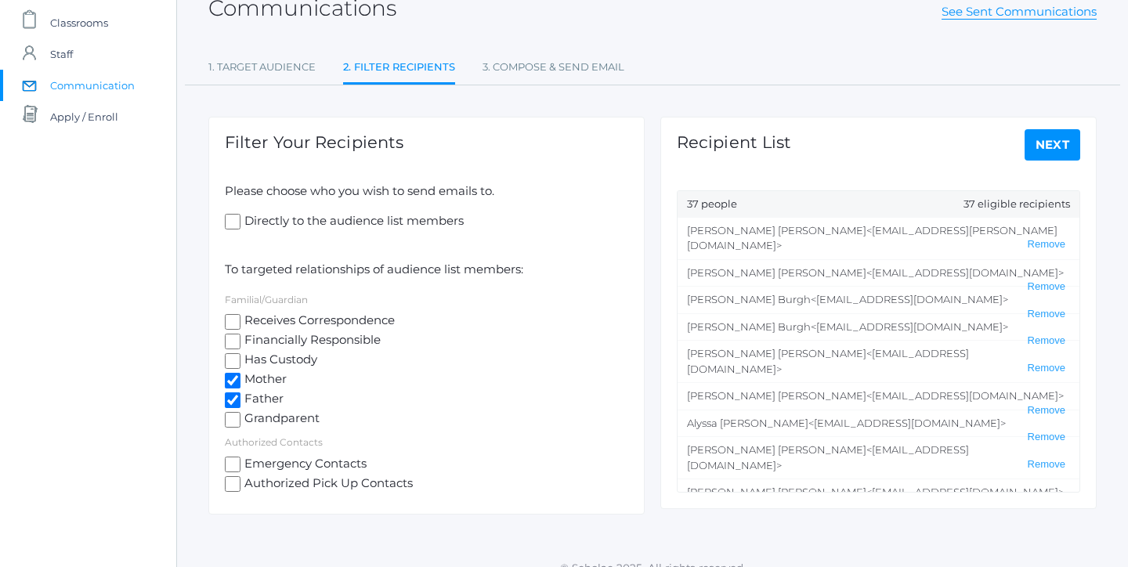
click at [1056, 139] on link "Next" at bounding box center [1053, 144] width 56 height 31
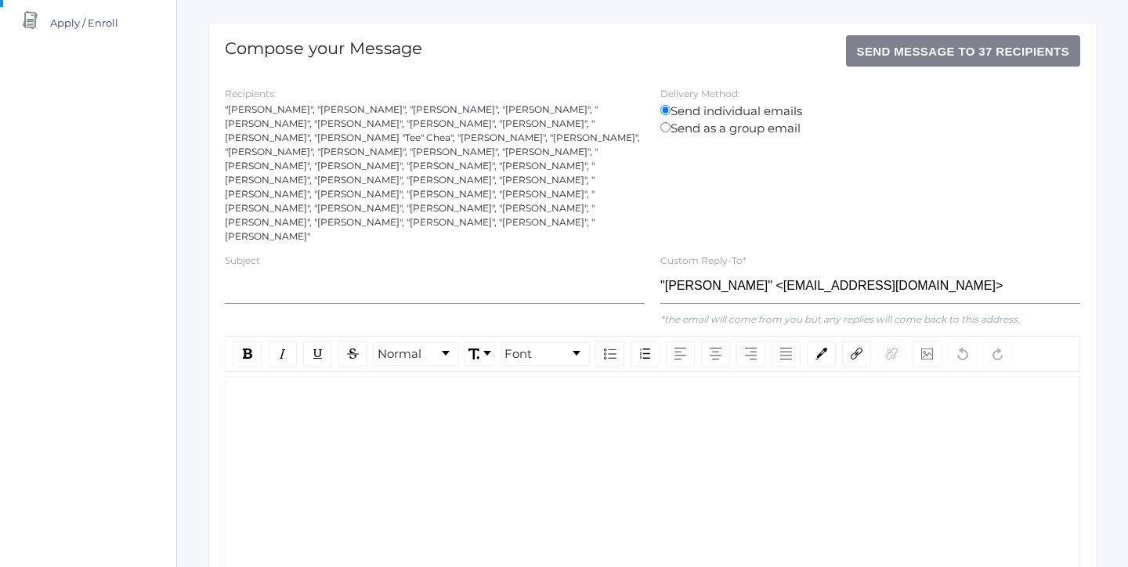
scroll to position [276, 0]
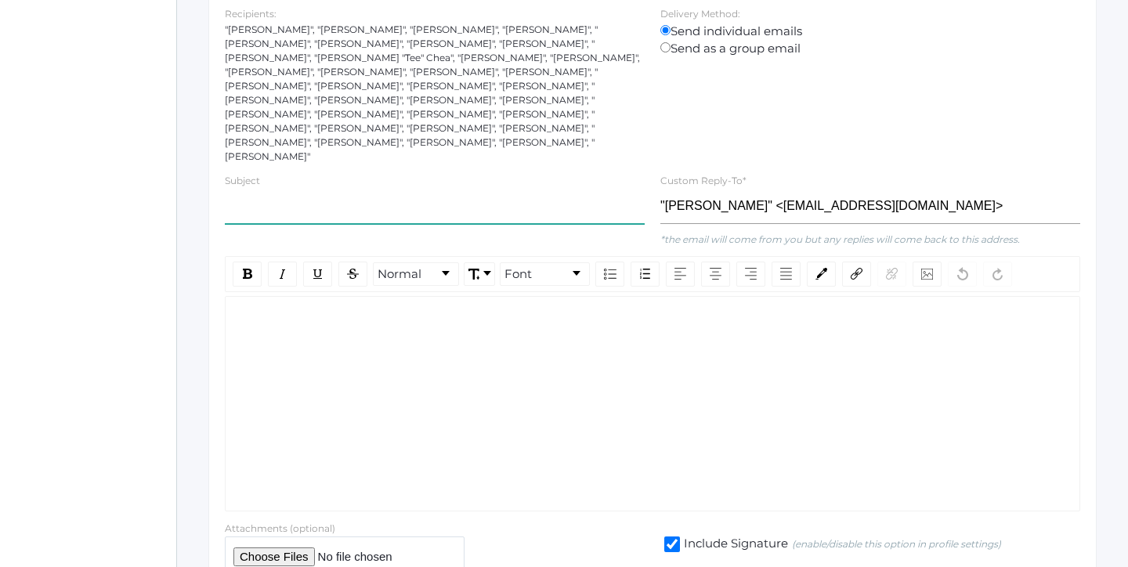
click at [370, 189] on input "text" at bounding box center [435, 206] width 420 height 35
type input "W"
type input "First Grade - Week 1 Hybrid Information"
click at [352, 331] on div "rdw-wrapper" at bounding box center [652, 403] width 855 height 215
click at [363, 189] on input "First Grade - Week 1 Hybrid Information" at bounding box center [435, 206] width 420 height 35
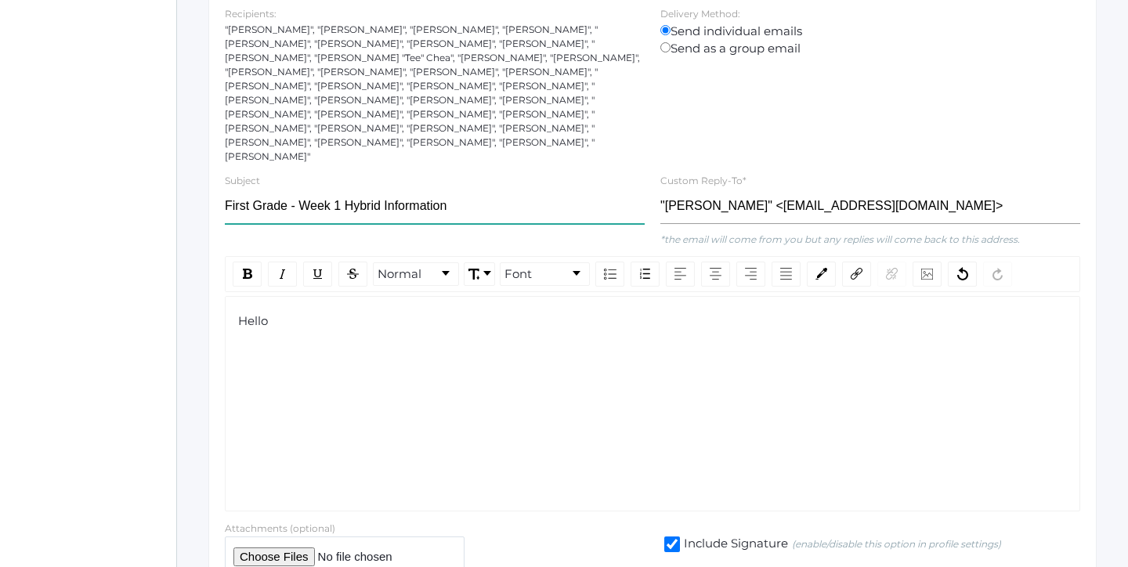
click at [363, 189] on input "First Grade - Week 1 Hybrid Information" at bounding box center [435, 206] width 420 height 35
click at [501, 189] on input "First Grade - Week 1 Collaborative Information" at bounding box center [435, 206] width 420 height 35
type input "First Grade - Week 1 Collaborative Information"
click at [326, 357] on div "Hello" at bounding box center [652, 403] width 855 height 215
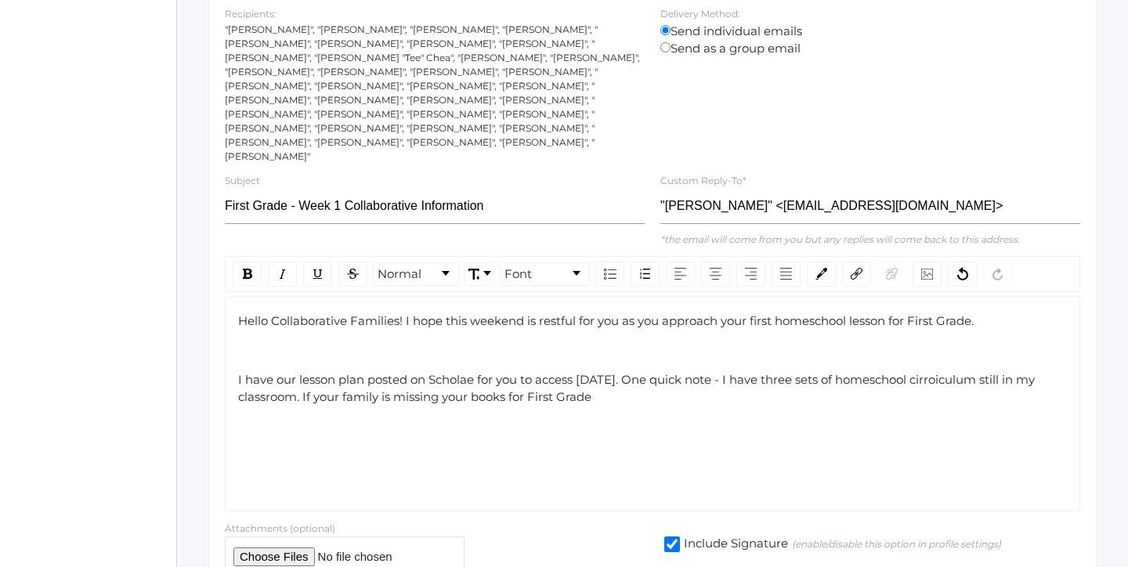
click at [494, 372] on span "I have our lesson plan posted on Scholae for you to access on Tuesday. One quic…" at bounding box center [638, 388] width 800 height 33
click at [633, 371] on div "I have our lesson plan posted on Scholae for you to access on Tuesday. One quic…" at bounding box center [652, 388] width 829 height 35
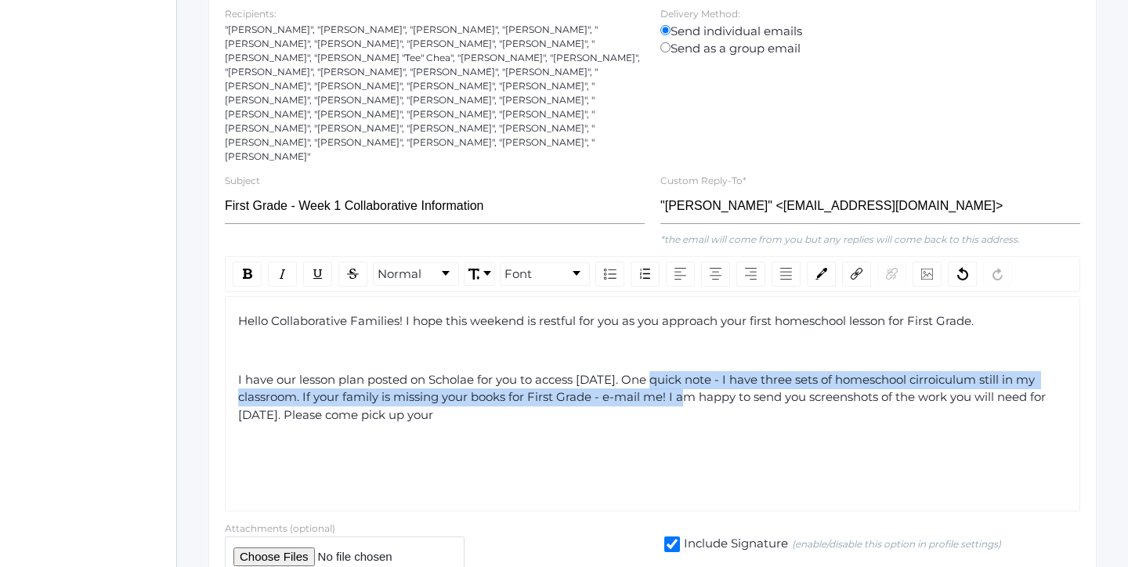
drag, startPoint x: 654, startPoint y: 348, endPoint x: 689, endPoint y: 367, distance: 39.9
click at [689, 372] on span "I have our lesson plan posted on Scholae for you to access on Tuesday. One quic…" at bounding box center [643, 397] width 811 height 50
click at [243, 269] on img "rdw-inline-control" at bounding box center [247, 274] width 9 height 10
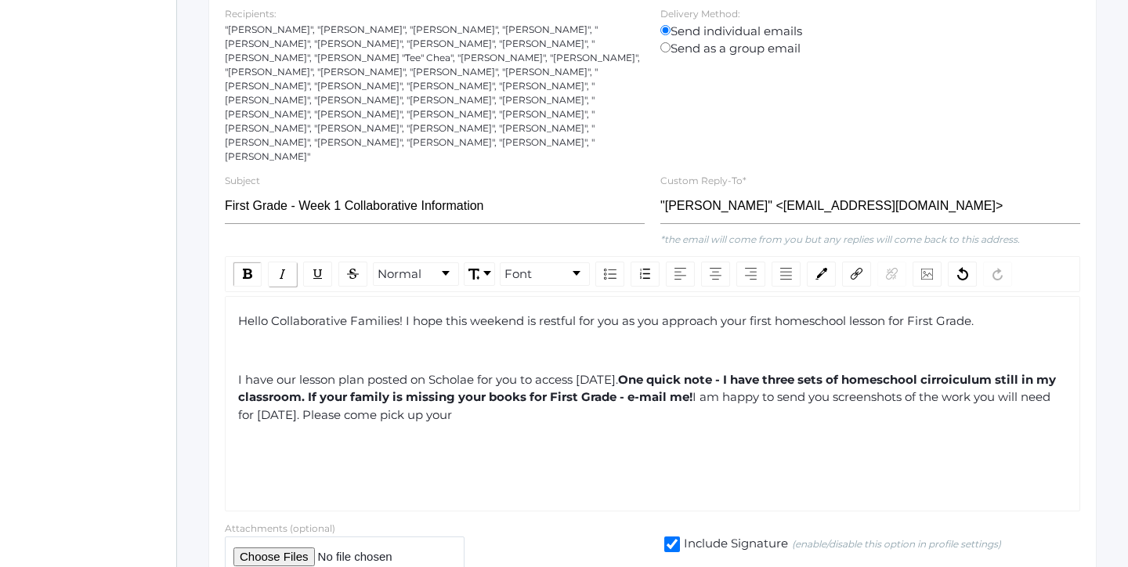
click at [279, 268] on img "rdw-inline-control" at bounding box center [282, 274] width 13 height 13
click at [799, 428] on div "Hello Collaborative Families! I hope this weekend is restful for you as you app…" at bounding box center [652, 403] width 855 height 215
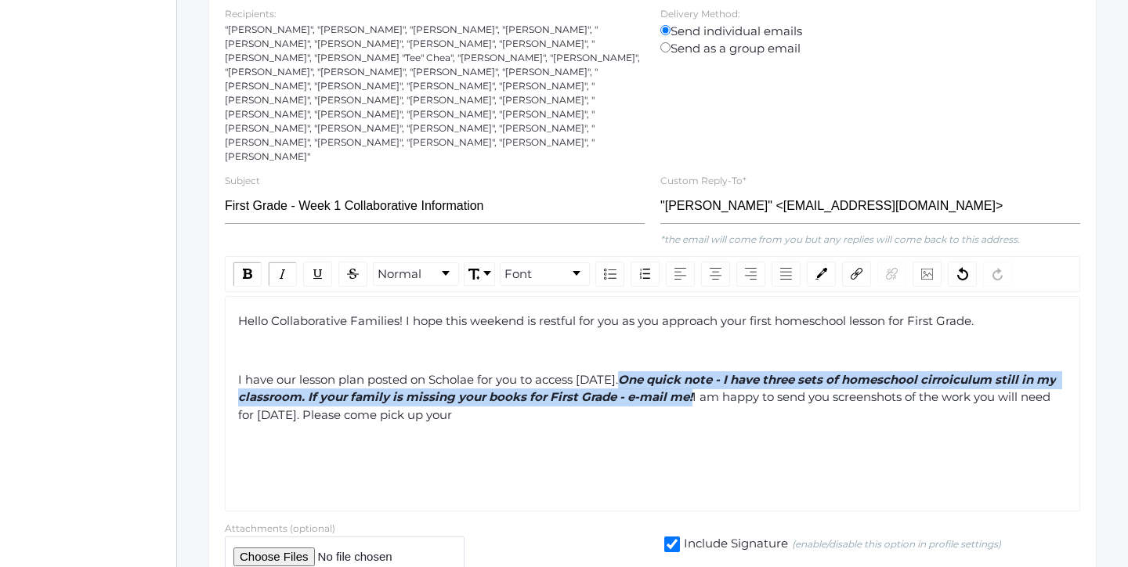
click at [955, 389] on span "I am happy to send you screenshots of the work you will need for this Tuesday. …" at bounding box center [645, 405] width 815 height 33
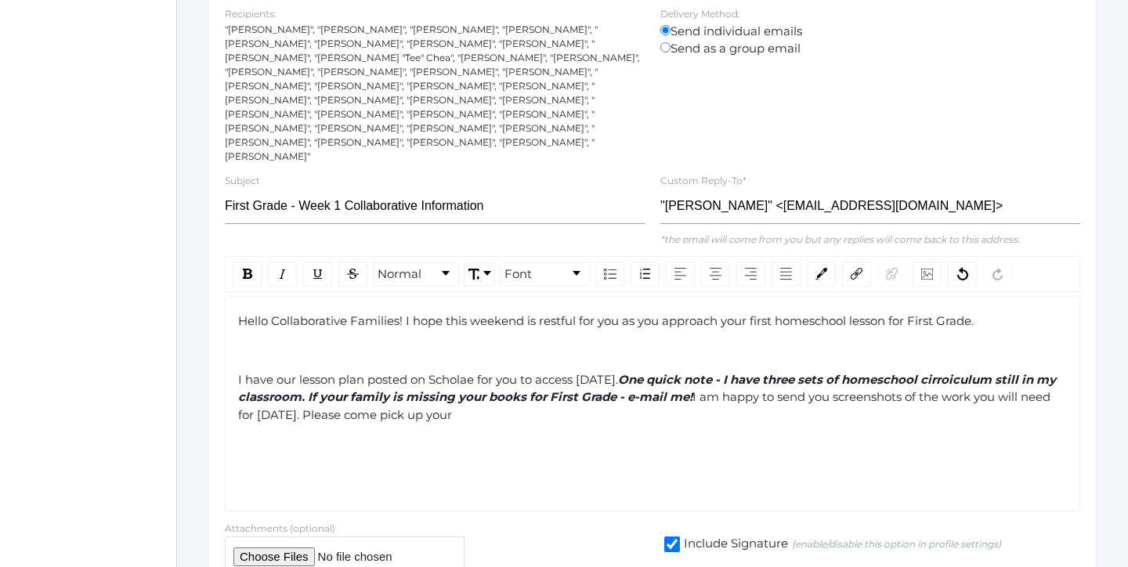
click at [983, 372] on span "One quick note - I have three sets of homeschool cirroiculum still in my classr…" at bounding box center [648, 388] width 821 height 33
click at [1012, 424] on div "Hello Collaborative Families! I hope this weekend is restful for you as you app…" at bounding box center [652, 403] width 855 height 215
click at [977, 376] on div "I have our lesson plan posted on Scholae for you to access on Tuesday. One quic…" at bounding box center [652, 397] width 829 height 53
click at [967, 372] on span "One quick note - I have three sets of homeschool cirriculum still in my classro…" at bounding box center [644, 388] width 813 height 33
click at [960, 445] on div "Hello Collaborative Families! I hope this weekend is restful for you as you app…" at bounding box center [652, 403] width 855 height 215
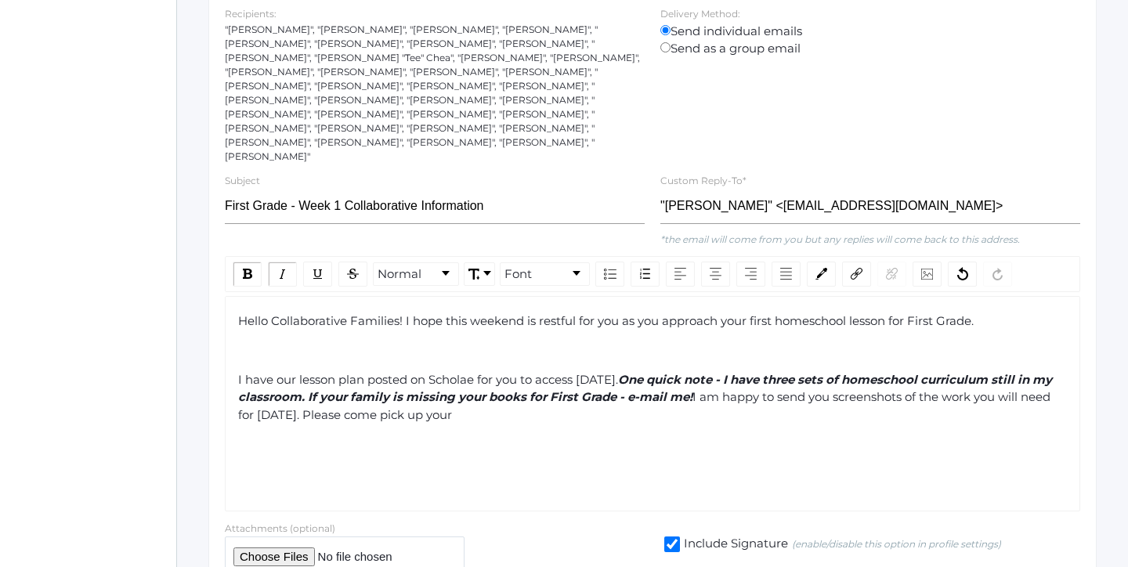
click at [929, 414] on div "Hello Collaborative Families! I hope this weekend is restful for you as you app…" at bounding box center [652, 403] width 855 height 215
click at [909, 396] on div "Hello Collaborative Families! I hope this weekend is restful for you as you app…" at bounding box center [652, 369] width 829 height 112
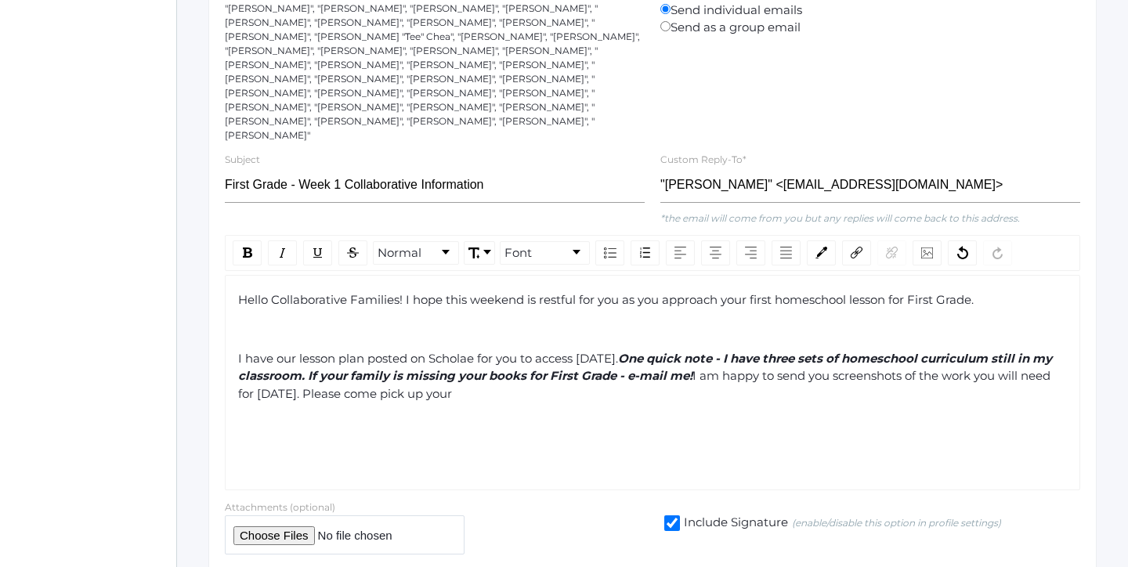
scroll to position [298, 0]
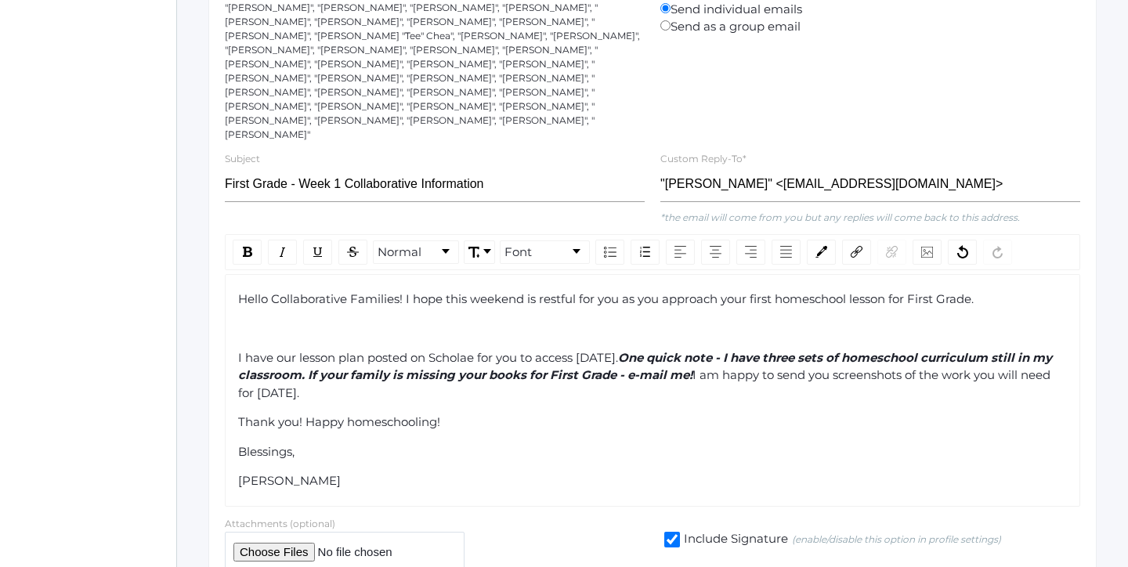
click at [492, 291] on div "Hello Collaborative Families! I hope this weekend is restful for you as you app…" at bounding box center [652, 391] width 829 height 200
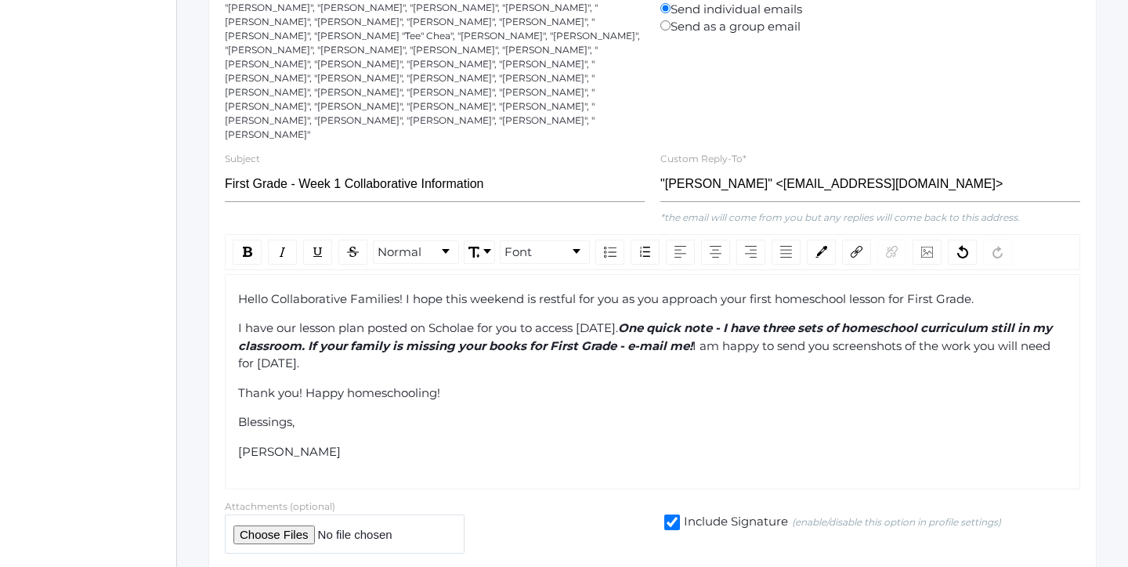
click at [586, 334] on div "I have our lesson plan posted on Scholae for you to access on Tuesday. One quic…" at bounding box center [652, 346] width 829 height 53
click at [717, 338] on span "I am happy to send you screenshots of the work you will need for this Tuesday." at bounding box center [645, 354] width 815 height 33
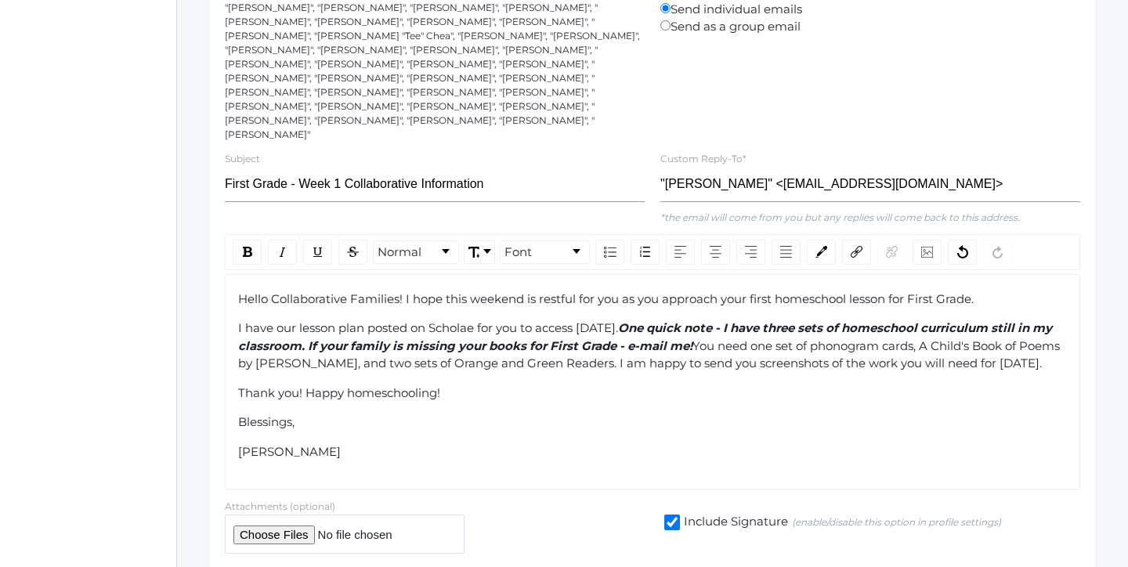
click at [405, 348] on div "I have our lesson plan posted on Scholae for you to access on Tuesday. One quic…" at bounding box center [652, 346] width 829 height 53
click at [276, 338] on span "You need one set of phonogram cards, A Child's Book of Poems by Gyo Fujikawa, a…" at bounding box center [650, 354] width 825 height 33
click at [947, 338] on span "You need one set of phonogram cards, A Child's Book of Poems" by Gyo Fujikawa, …" at bounding box center [652, 354] width 829 height 33
click at [950, 338] on span "You need one set of phonogram cards, A Child's Book of Poems" by Gyo Fujikawa, …" at bounding box center [652, 354] width 829 height 33
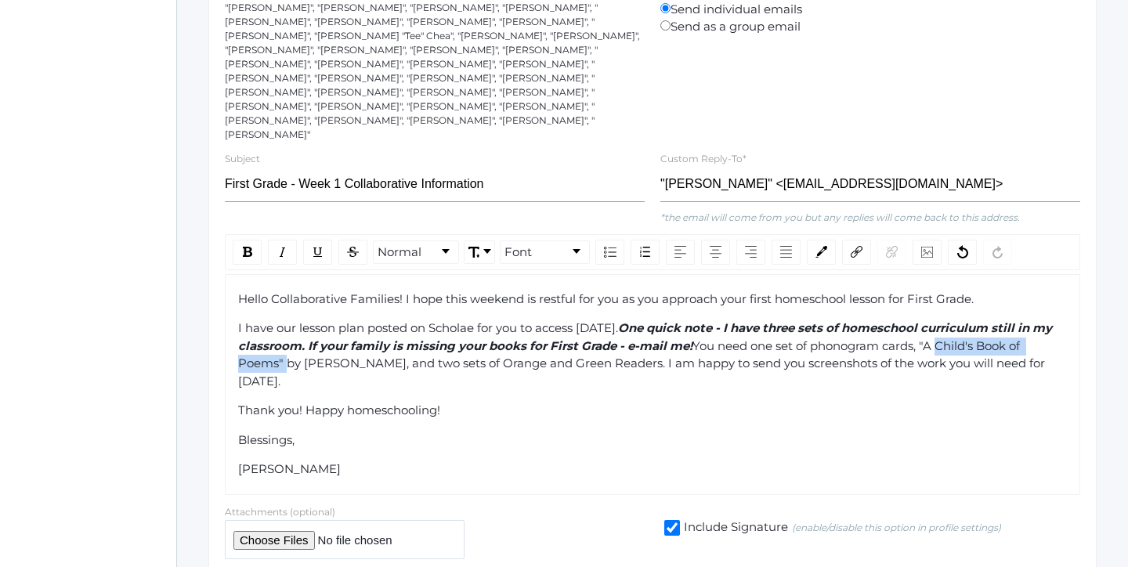
drag, startPoint x: 955, startPoint y: 316, endPoint x: 278, endPoint y: 335, distance: 677.0
click at [278, 338] on span "You need one set of phonogram cards, "A Child's Book of Poems" by Gyo Fujikawa,…" at bounding box center [643, 363] width 810 height 50
click at [290, 234] on div "Normal Font" at bounding box center [652, 252] width 855 height 36
click at [290, 240] on div "rdw-inline-control" at bounding box center [282, 252] width 29 height 25
click at [305, 356] on span "" by Gyo Fujikawa, and two sets of Orange and Green Readers. I am happy to send…" at bounding box center [643, 372] width 810 height 33
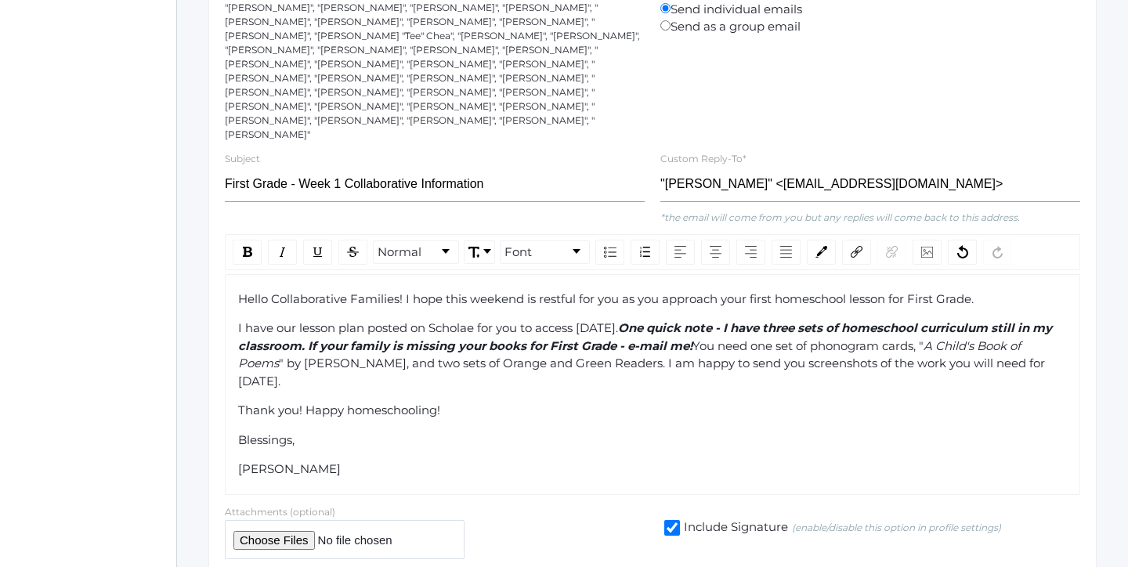
drag, startPoint x: 649, startPoint y: 297, endPoint x: 718, endPoint y: 316, distance: 72.2
click at [718, 320] on div "I have our lesson plan posted on Scholae for you to access on Tuesday. One quic…" at bounding box center [652, 355] width 829 height 70
click at [323, 246] on img "rdw-inline-control" at bounding box center [318, 252] width 13 height 13
click at [662, 367] on div "Hello Collaborative Families! I hope this weekend is restful for you as you app…" at bounding box center [652, 385] width 829 height 188
click at [661, 367] on div "Hello Collaborative Families! I hope this weekend is restful for you as you app…" at bounding box center [652, 385] width 829 height 188
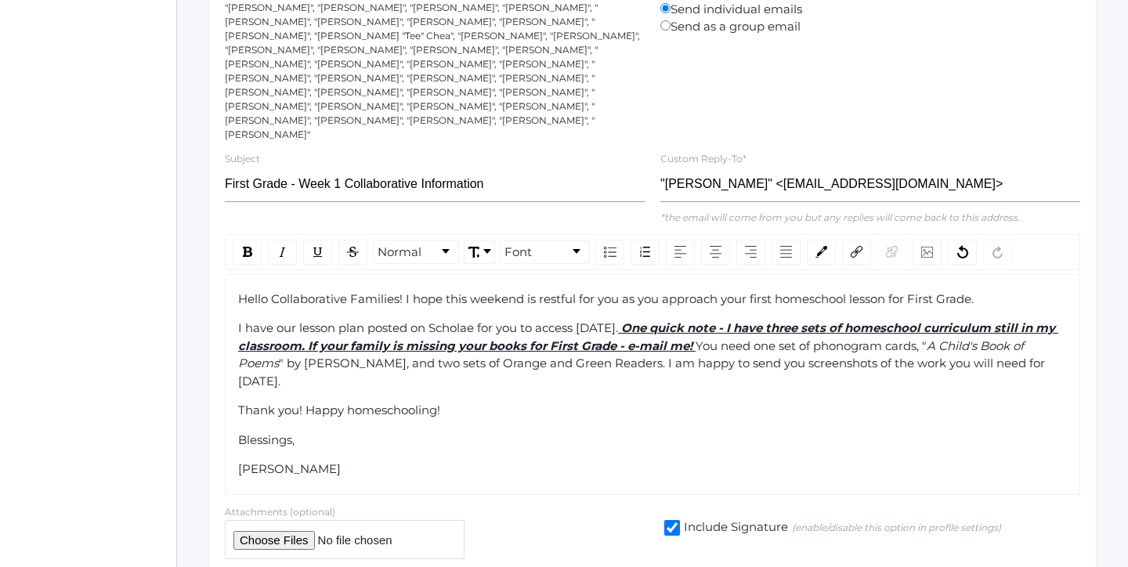
click at [927, 338] on span "You need one set of phonogram cards, "" at bounding box center [811, 345] width 231 height 15
click at [943, 356] on span "" by Gyo Fujikawa, and two sets of Orange and Green Readers. I am happy to send…" at bounding box center [643, 372] width 810 height 33
click at [494, 349] on div "I have our lesson plan posted on Scholae for you to access on Tuesday. One quic…" at bounding box center [652, 355] width 829 height 70
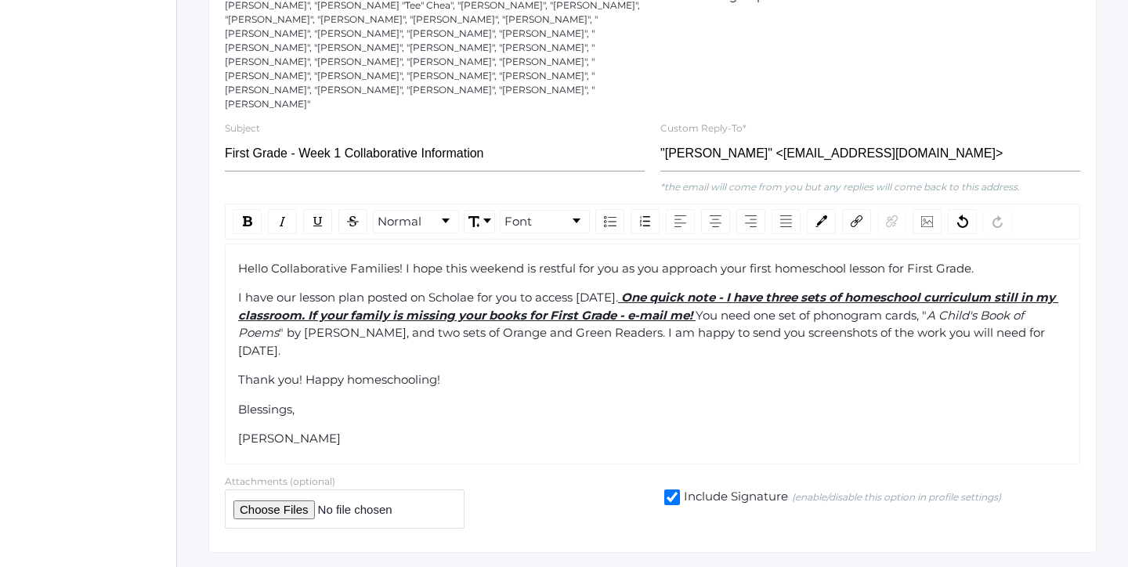
scroll to position [331, 0]
click at [494, 370] on div "Thank you! Happy homeschooling!" at bounding box center [652, 379] width 829 height 18
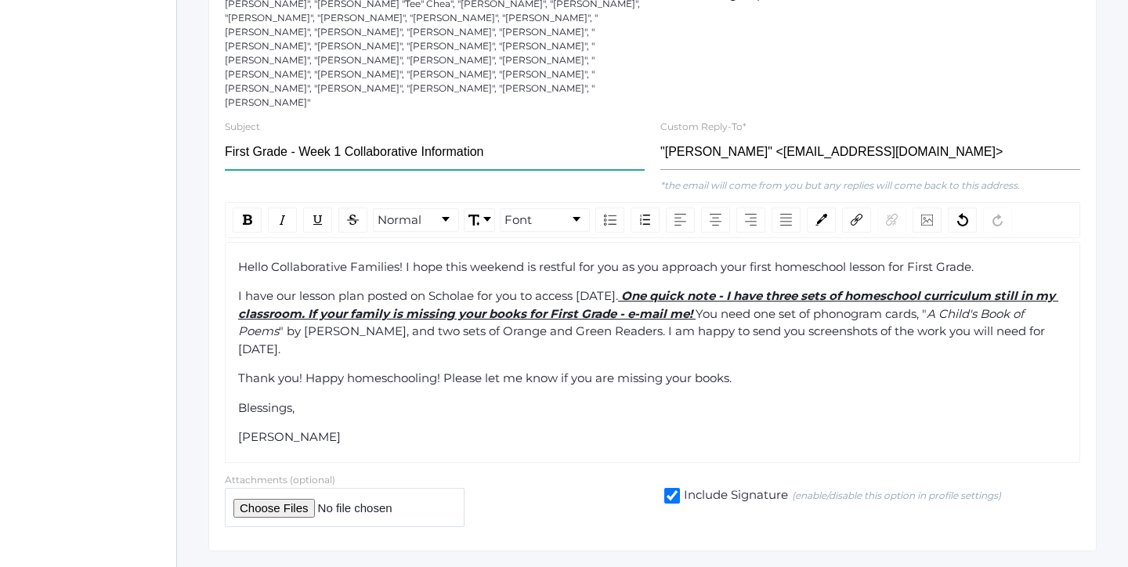
drag, startPoint x: 505, startPoint y: 122, endPoint x: 304, endPoint y: 121, distance: 201.3
click at [304, 135] on input "First Grade - Week 1 Collaborative Information" at bounding box center [435, 152] width 420 height 35
click at [251, 215] on img "rdw-inline-control" at bounding box center [247, 220] width 9 height 10
click at [347, 288] on span "I have our lesson plan posted on Scholae for you to access on Tuesday." at bounding box center [428, 295] width 380 height 15
click at [620, 258] on div "Hello Collaborative Families! I hope this weekend is restful for you as you app…" at bounding box center [652, 352] width 829 height 188
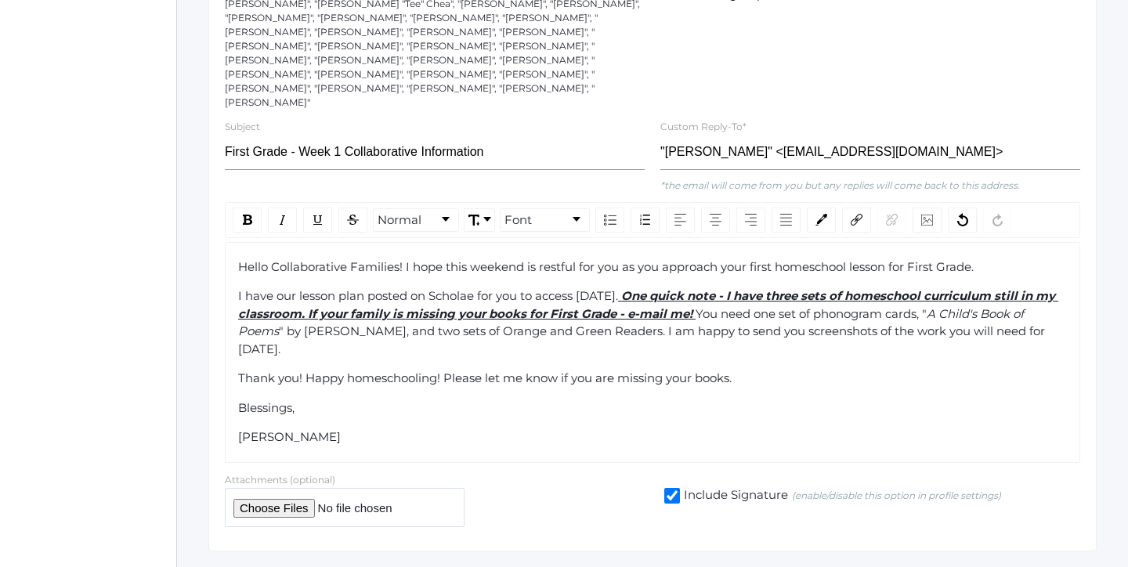
click at [537, 259] on span "Hello Collaborative Families! I hope this weekend is restful for you as you app…" at bounding box center [605, 266] width 735 height 15
click at [575, 288] on span "I have our lesson plan posted on Scholae for you to access on Tuesday." at bounding box center [428, 295] width 380 height 15
click at [665, 259] on span "Hello Collaborative Families! I hope this weekend has been restful for you as y…" at bounding box center [628, 266] width 780 height 15
click at [704, 258] on div "Hello Collaborative Families! I hope this weekend has been restful for you, as …" at bounding box center [652, 352] width 829 height 188
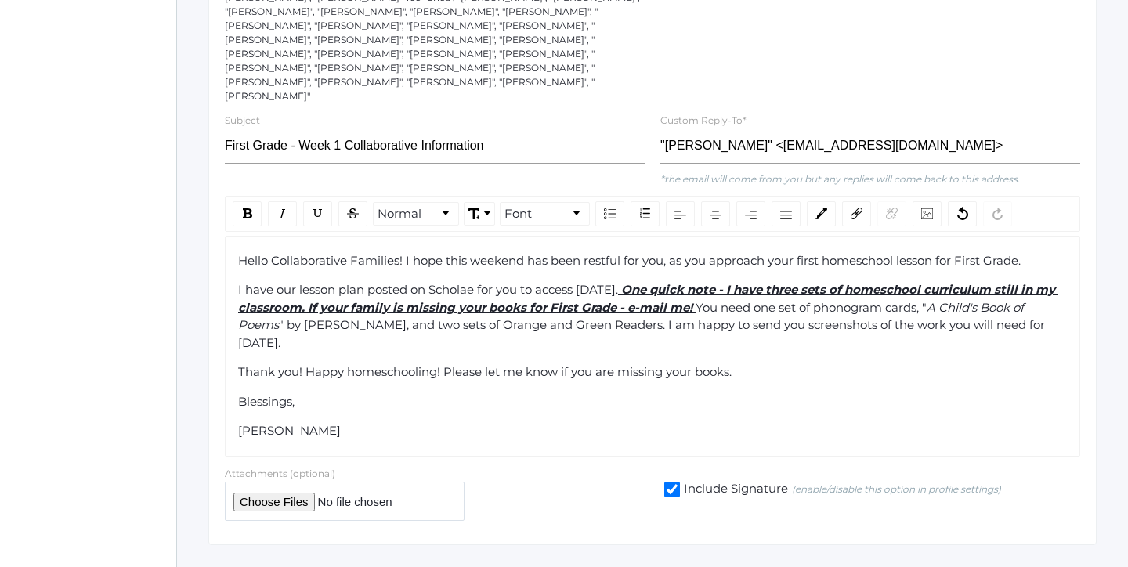
scroll to position [336, 0]
click at [648, 318] on span "" by Gyo Fujikawa, and two sets of Orange and Green Readers. I am happy to send…" at bounding box center [643, 334] width 810 height 33
click at [656, 320] on div "Hello Collaborative Families! I hope this weekend has been restful for you, as …" at bounding box center [652, 347] width 829 height 188
click at [828, 318] on span "" by Gyo Fujikawa, and two sets of Orange and Green Readers. If you do not have…" at bounding box center [647, 334] width 819 height 33
click at [842, 317] on div "I have our lesson plan posted on Scholae for you to access on Tuesday. One quic…" at bounding box center [652, 317] width 829 height 70
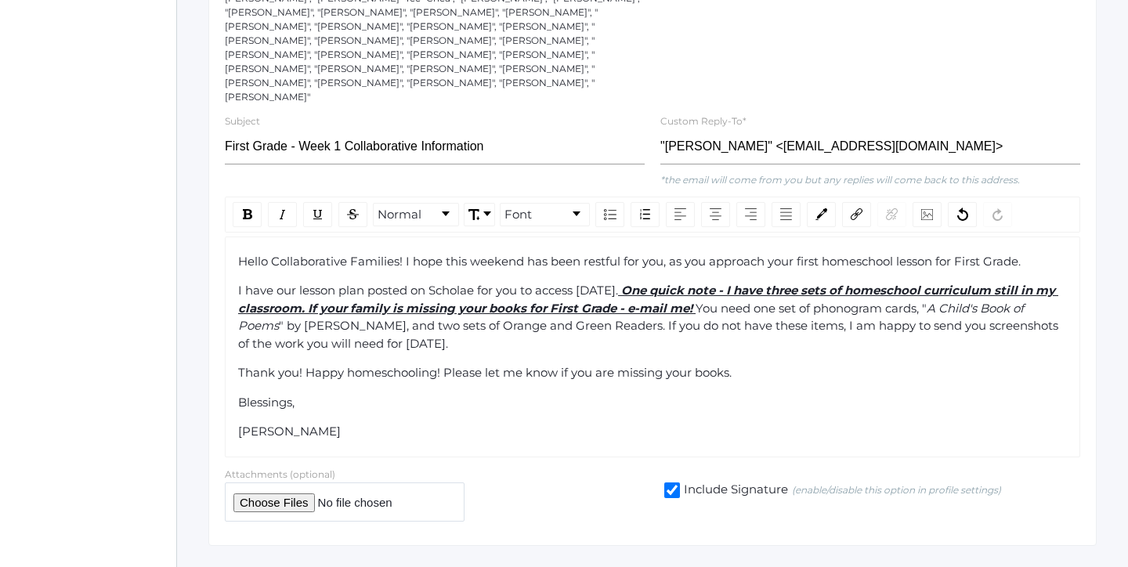
click at [834, 364] on div "Thank you! Happy homeschooling! Please let me know if you are missing your book…" at bounding box center [652, 373] width 829 height 18
drag, startPoint x: 743, startPoint y: 347, endPoint x: 448, endPoint y: 335, distance: 294.7
click at [448, 364] on div "Thank you! Happy homeschooling! Please let me know if you are missing your book…" at bounding box center [652, 373] width 829 height 18
click at [288, 202] on div "rdw-inline-control" at bounding box center [282, 214] width 29 height 25
click at [493, 365] on span "Please let me know if you are missing your books." at bounding box center [584, 372] width 288 height 15
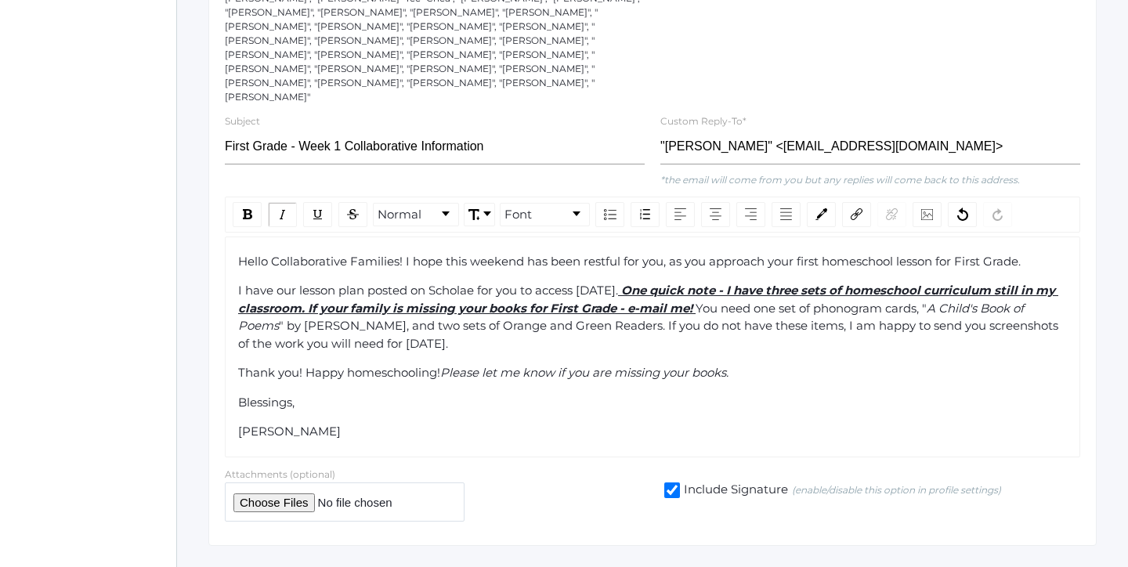
click at [482, 384] on div "Hello Collaborative Families! I hope this weekend has been restful for you, as …" at bounding box center [652, 347] width 829 height 188
click at [659, 309] on div "I have our lesson plan posted on Scholae for you to access on Tuesday. One quic…" at bounding box center [652, 317] width 829 height 70
click at [731, 304] on div "I have our lesson plan posted on Scholae for you to access on Tuesday. One quic…" at bounding box center [652, 317] width 829 height 70
click at [702, 254] on span "Hello Collaborative Families! I hope this weekend has been restful for you, as …" at bounding box center [629, 261] width 782 height 15
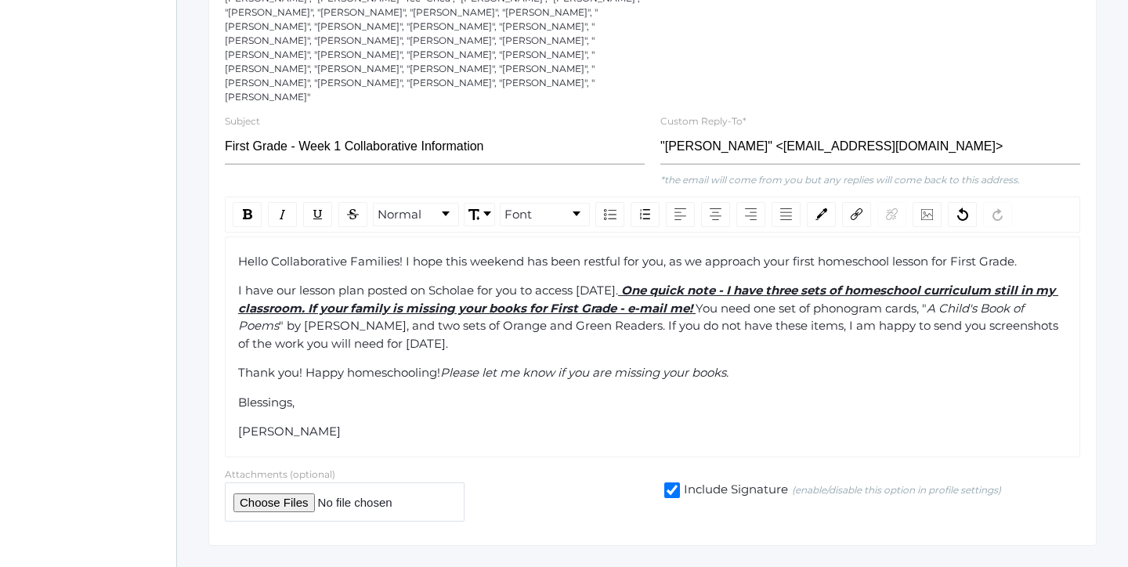
click at [761, 304] on div "I have our lesson plan posted on Scholae for you to access on Tuesday. One quic…" at bounding box center [652, 317] width 829 height 70
click at [429, 283] on span "I have our lesson plan posted on Scholae for you to access on Tuesday." at bounding box center [428, 290] width 380 height 15
click at [618, 283] on span "I have our lesson plan posted on Scholae for you to access on Tuesday." at bounding box center [428, 290] width 380 height 15
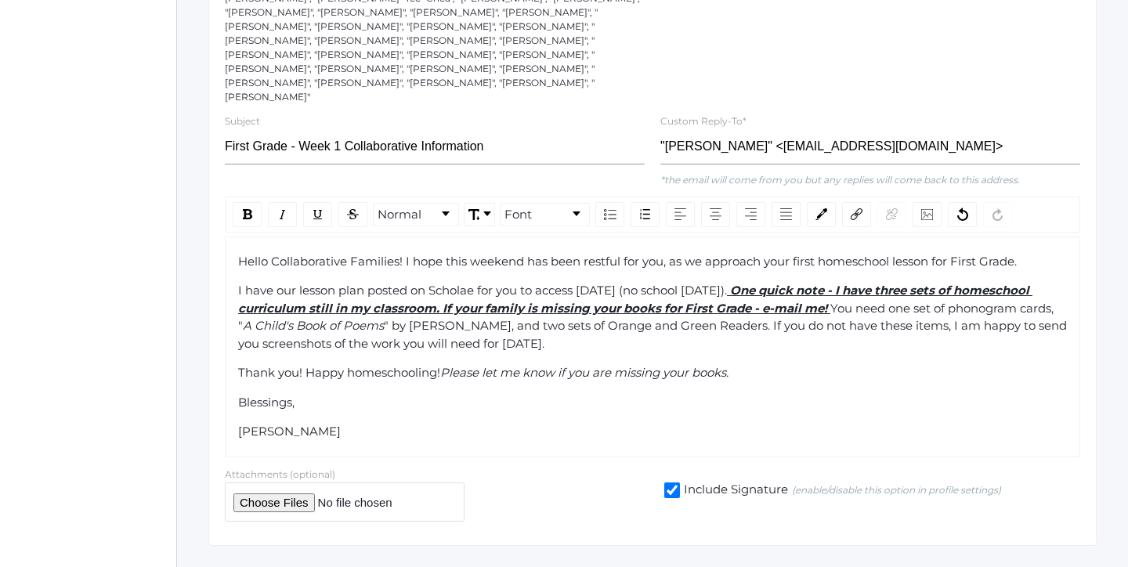
click at [671, 283] on span "I have our lesson plan posted on Scholae for you to access on Tuesday (no schoo…" at bounding box center [482, 290] width 489 height 15
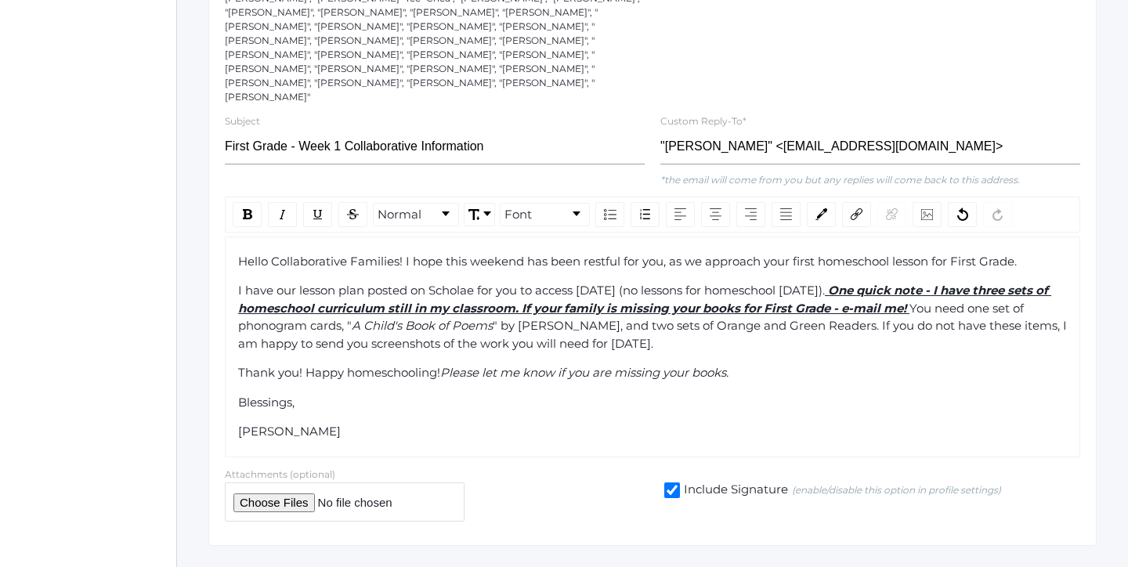
click at [825, 283] on span "I have our lesson plan posted on Scholae for you to access on Tuesday (no lesso…" at bounding box center [531, 290] width 587 height 15
click at [891, 364] on div "Thank you! Happy homeschooling! Please let me know if you are missing your book…" at bounding box center [652, 373] width 829 height 18
click at [879, 283] on span "rdw-editor" at bounding box center [877, 290] width 3 height 15
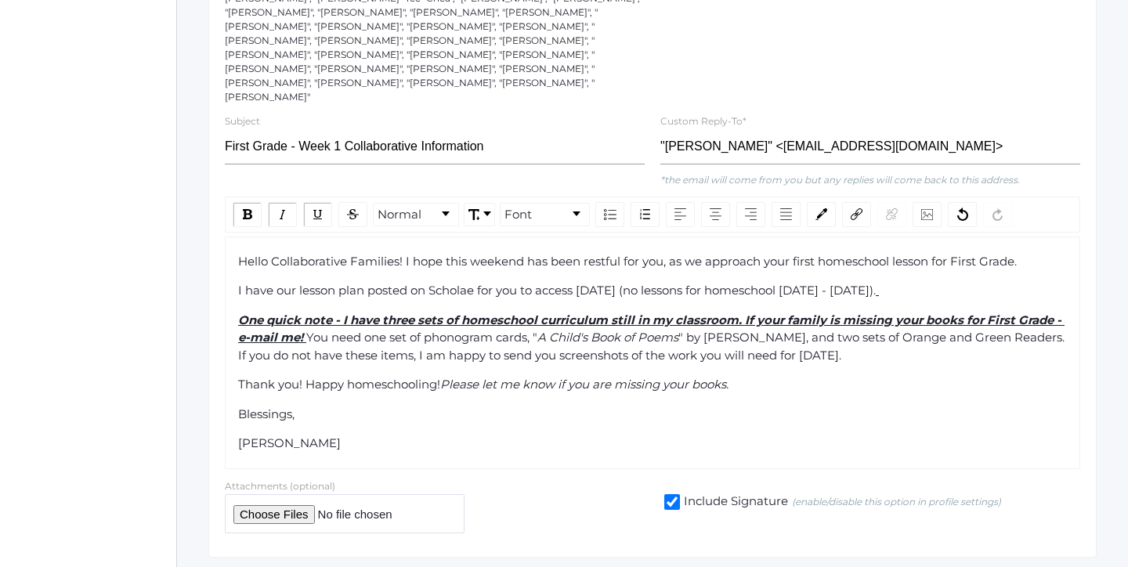
click at [887, 330] on span "" by Gyo Fujikawa, and two sets of Orange and Green Readers. If you do not have…" at bounding box center [652, 346] width 829 height 33
click at [891, 323] on div "One quick note - I have three sets of homeschool curriculum still in my classro…" at bounding box center [652, 338] width 829 height 53
click at [849, 343] on div "Hello Collaborative Families! I hope this weekend has been restful for you, as …" at bounding box center [652, 353] width 829 height 200
click at [797, 371] on div "Hello Collaborative Families! I hope this weekend has been restful for you, as …" at bounding box center [652, 353] width 829 height 200
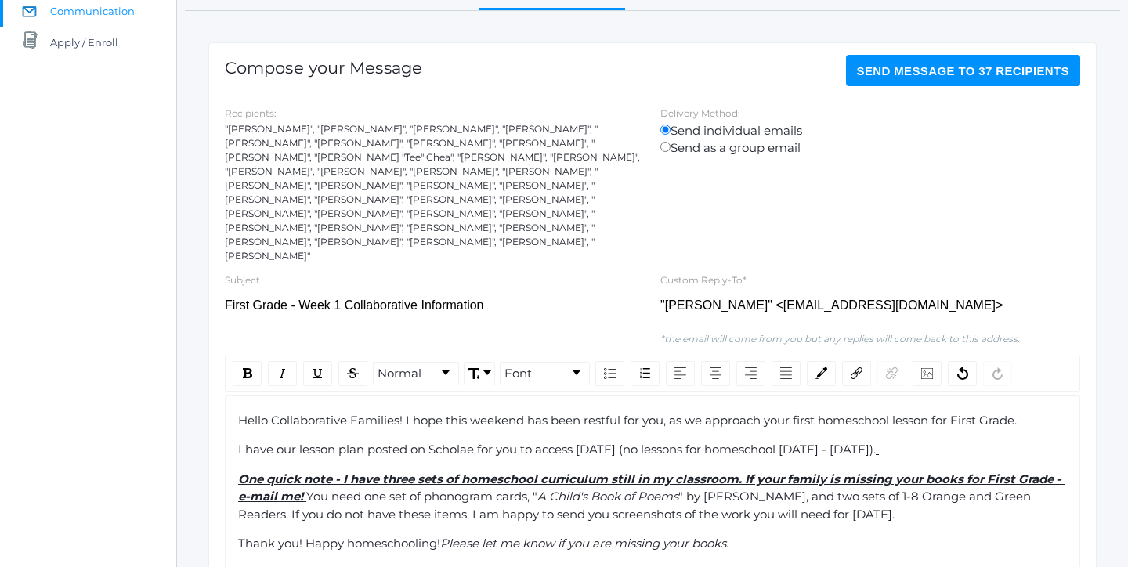
scroll to position [172, 0]
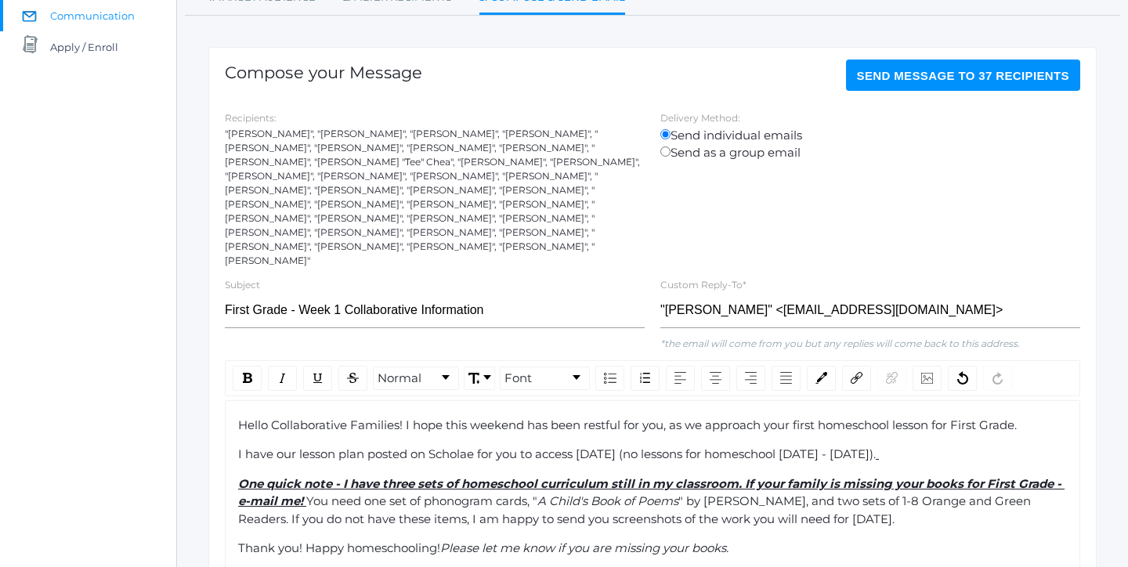
drag, startPoint x: 226, startPoint y: 132, endPoint x: 441, endPoint y: 226, distance: 235.3
click at [441, 226] on div ""Jazmine Benning", "Claudius Harris", "Emily Burgh", "Jonathan Burgh", "Rachel …" at bounding box center [435, 197] width 420 height 141
click at [440, 226] on div ""Jazmine Benning", "Claudius Harris", "Emily Burgh", "Jonathan Burgh", "Rachel …" at bounding box center [435, 197] width 420 height 141
drag, startPoint x: 385, startPoint y: 164, endPoint x: 340, endPoint y: 162, distance: 44.7
click at [340, 162] on div ""Jazmine Benning", "Claudius Harris", "Emily Burgh", "Jonathan Burgh", "Rachel …" at bounding box center [435, 197] width 420 height 141
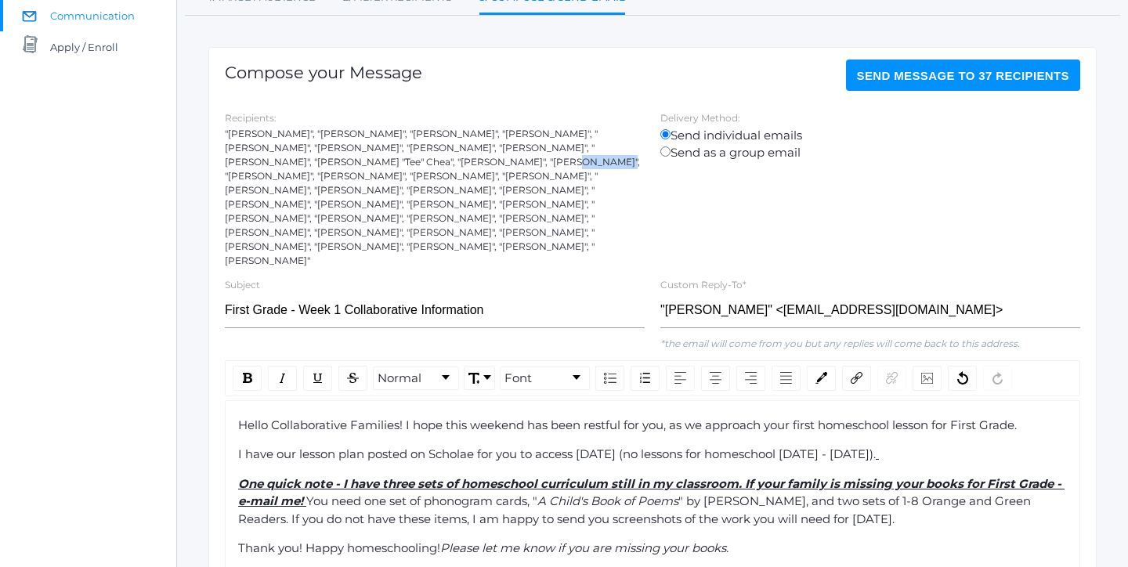
click at [340, 162] on div ""Jazmine Benning", "Claudius Harris", "Emily Burgh", "Jonathan Burgh", "Rachel …" at bounding box center [435, 197] width 420 height 141
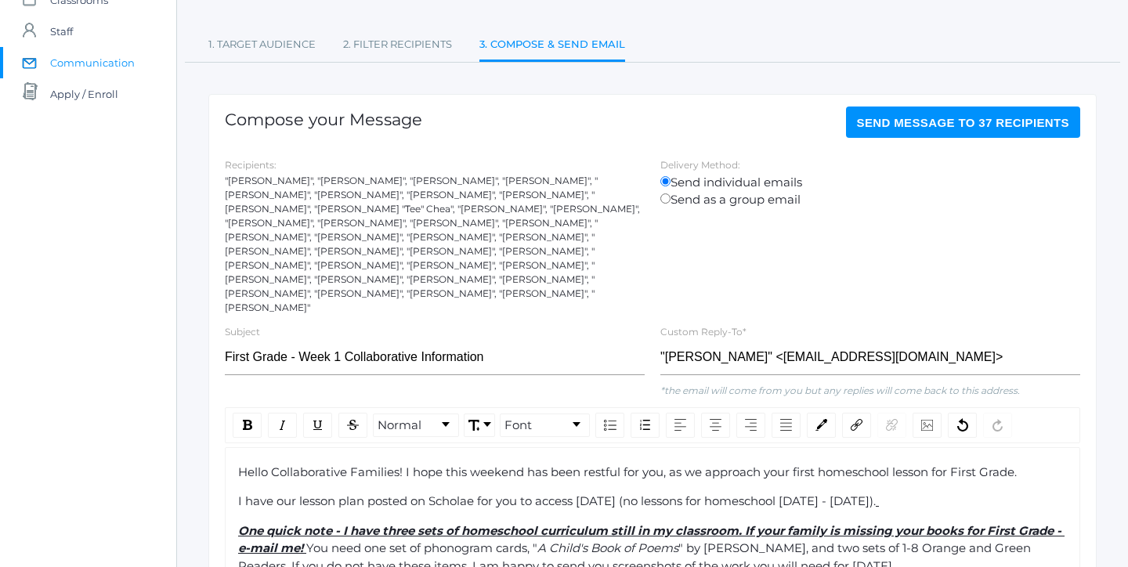
scroll to position [101, 0]
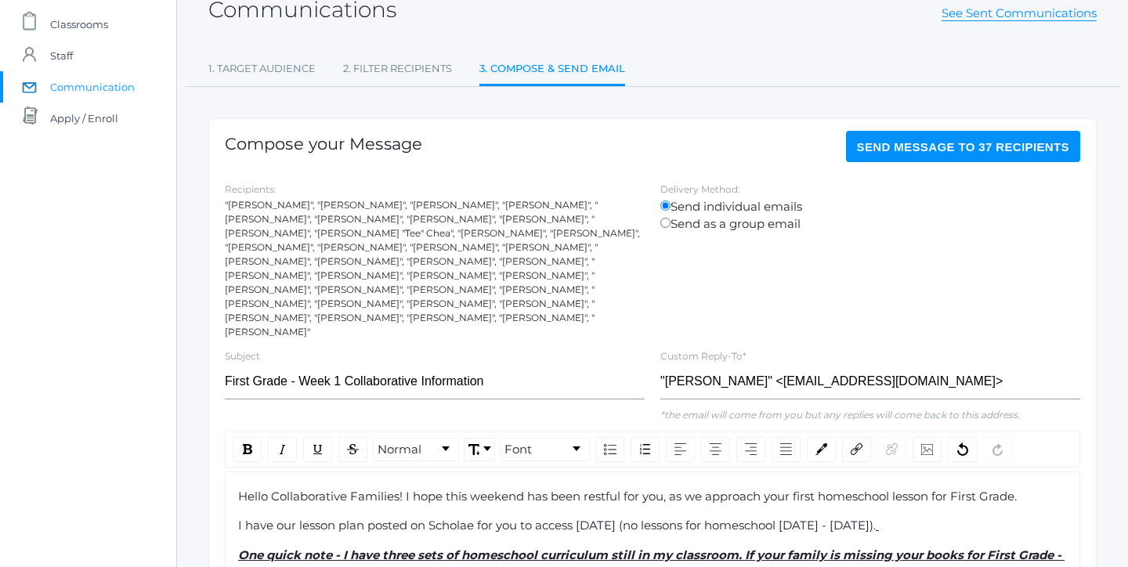
click at [921, 157] on button "Send Message to 37 recipients" at bounding box center [963, 146] width 235 height 31
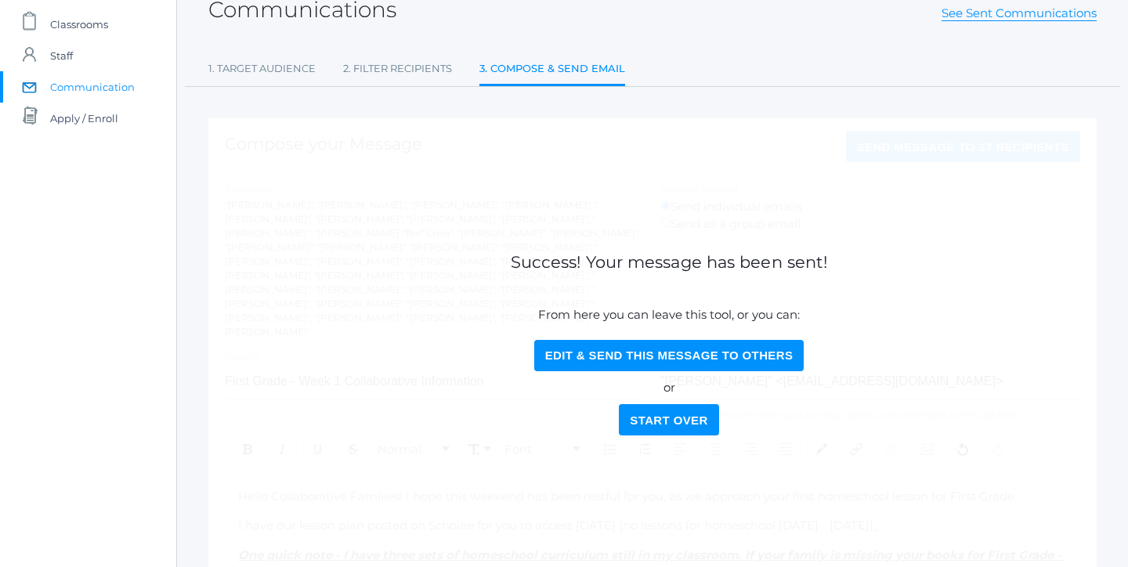
click at [673, 404] on button "Start Over" at bounding box center [668, 419] width 99 height 31
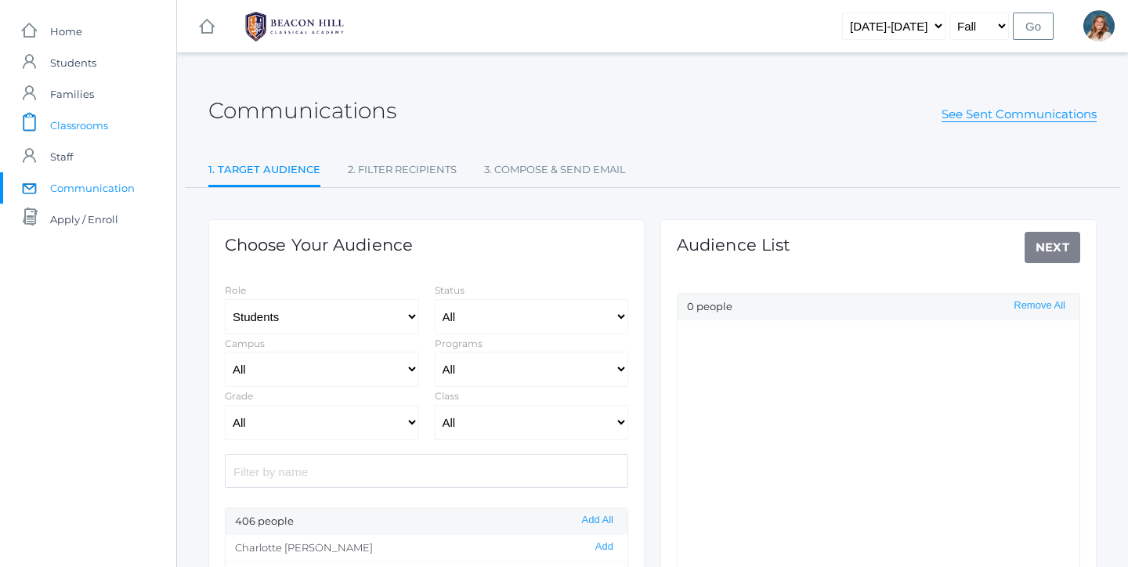
click at [95, 121] on span "Classrooms" at bounding box center [79, 125] width 58 height 31
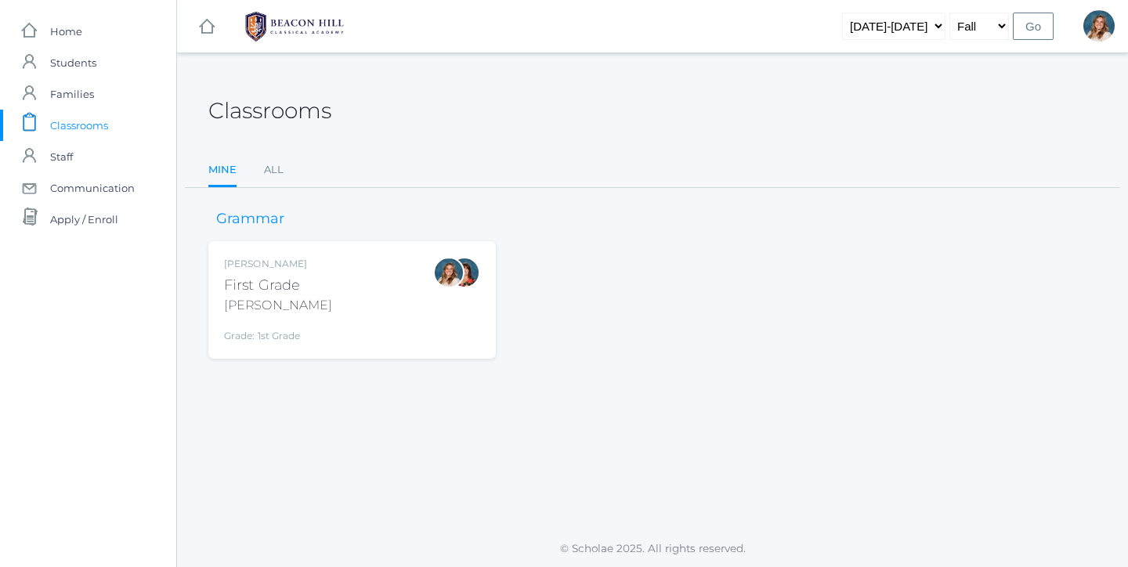
click at [366, 313] on div "Liv Barber First Grade Barber Grade: 1st Grade 01LA" at bounding box center [352, 300] width 256 height 86
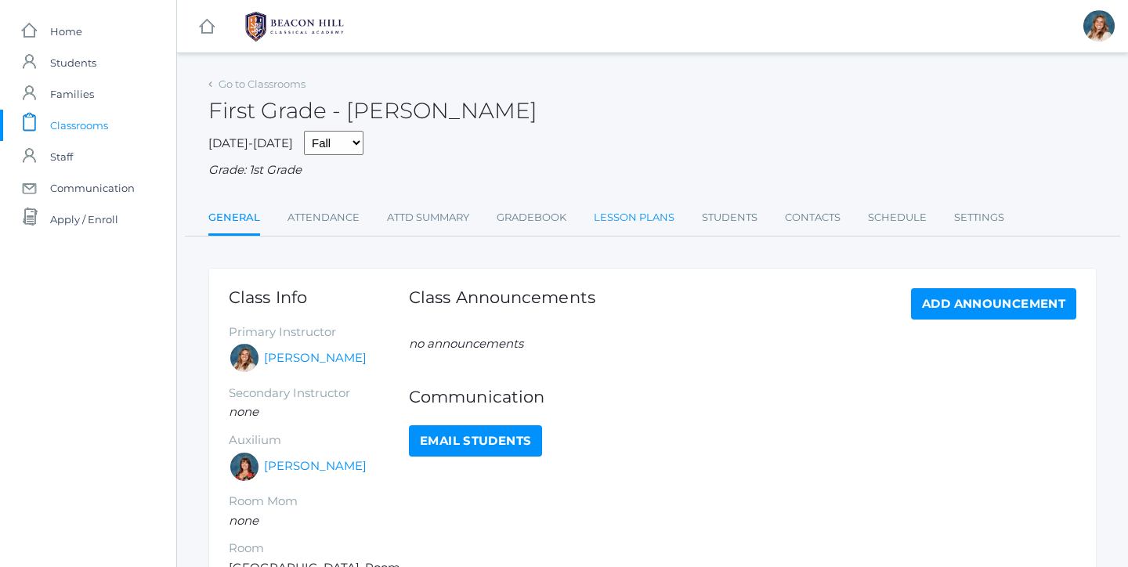
click at [664, 218] on link "Lesson Plans" at bounding box center [634, 217] width 81 height 31
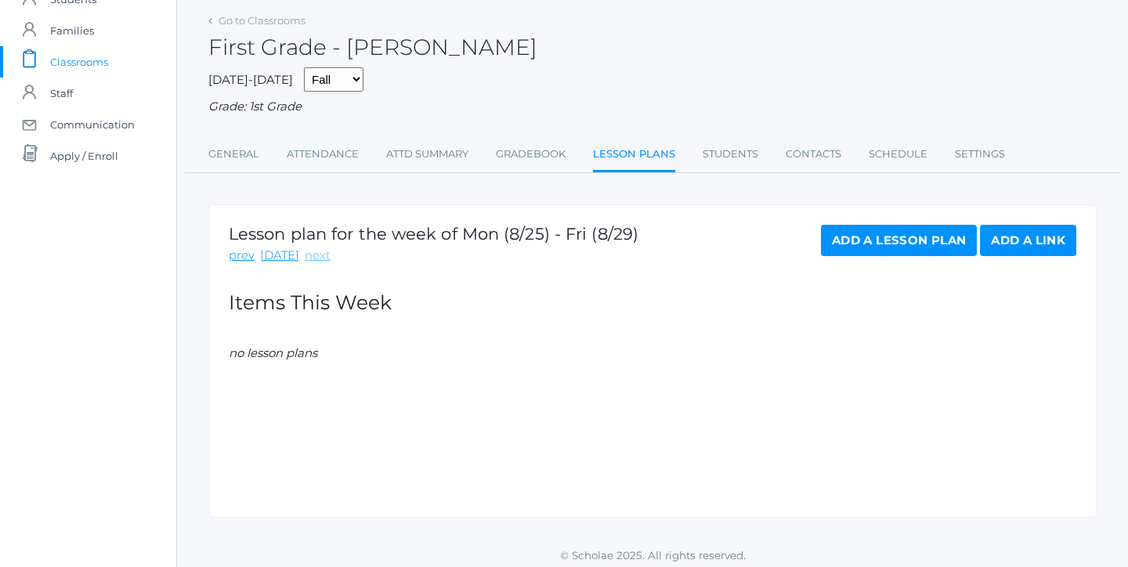
scroll to position [63, 0]
click at [318, 255] on link "next" at bounding box center [318, 257] width 26 height 18
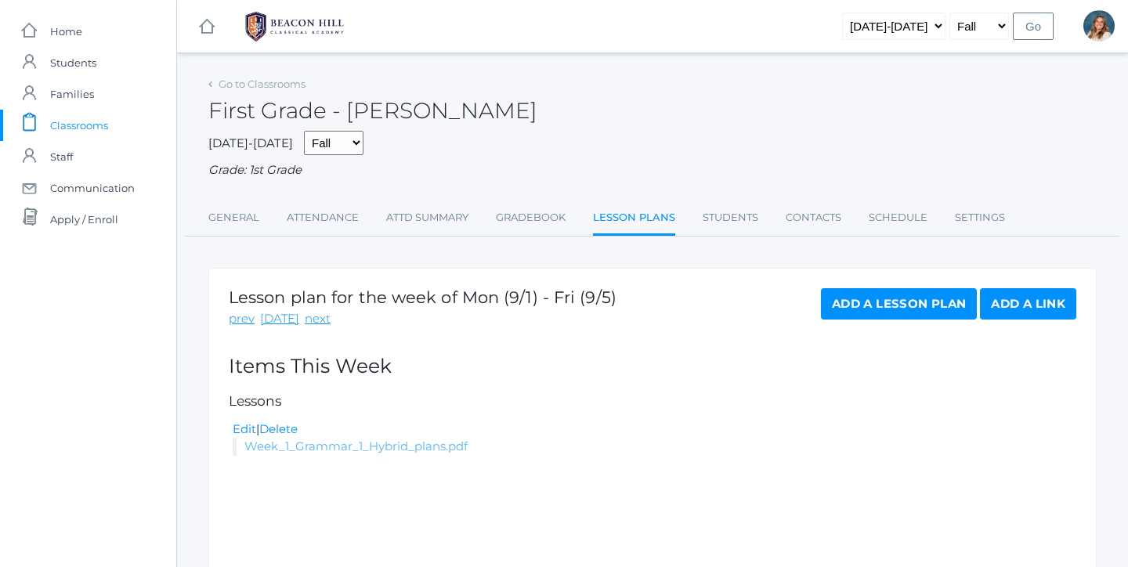
click at [339, 443] on link "Week_1_Grammar_1_Hybrid_plans.pdf" at bounding box center [355, 446] width 223 height 15
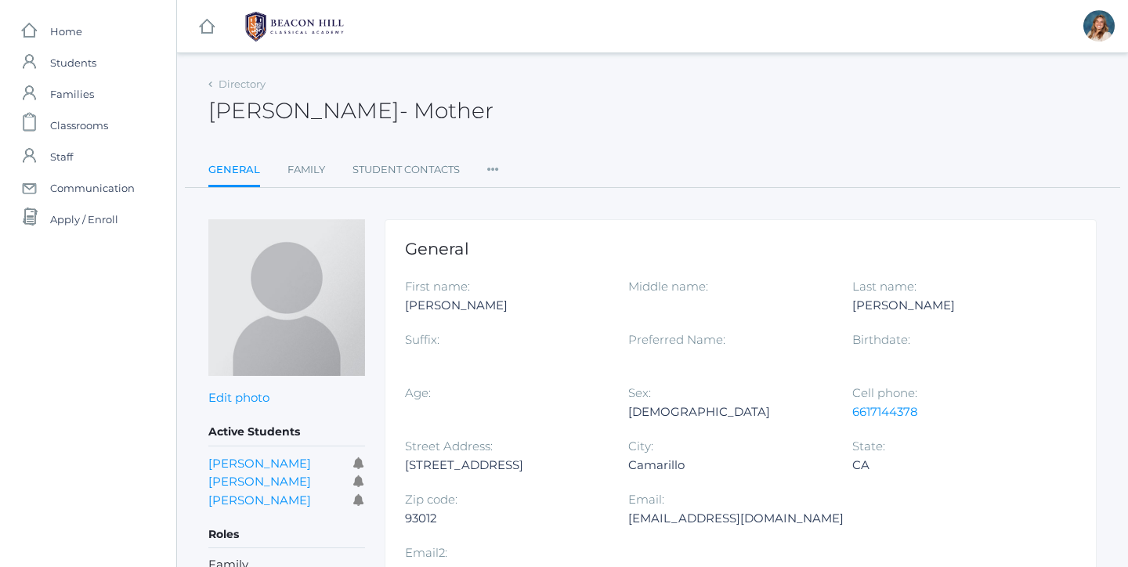
scroll to position [60, 0]
